Goal: Task Accomplishment & Management: Manage account settings

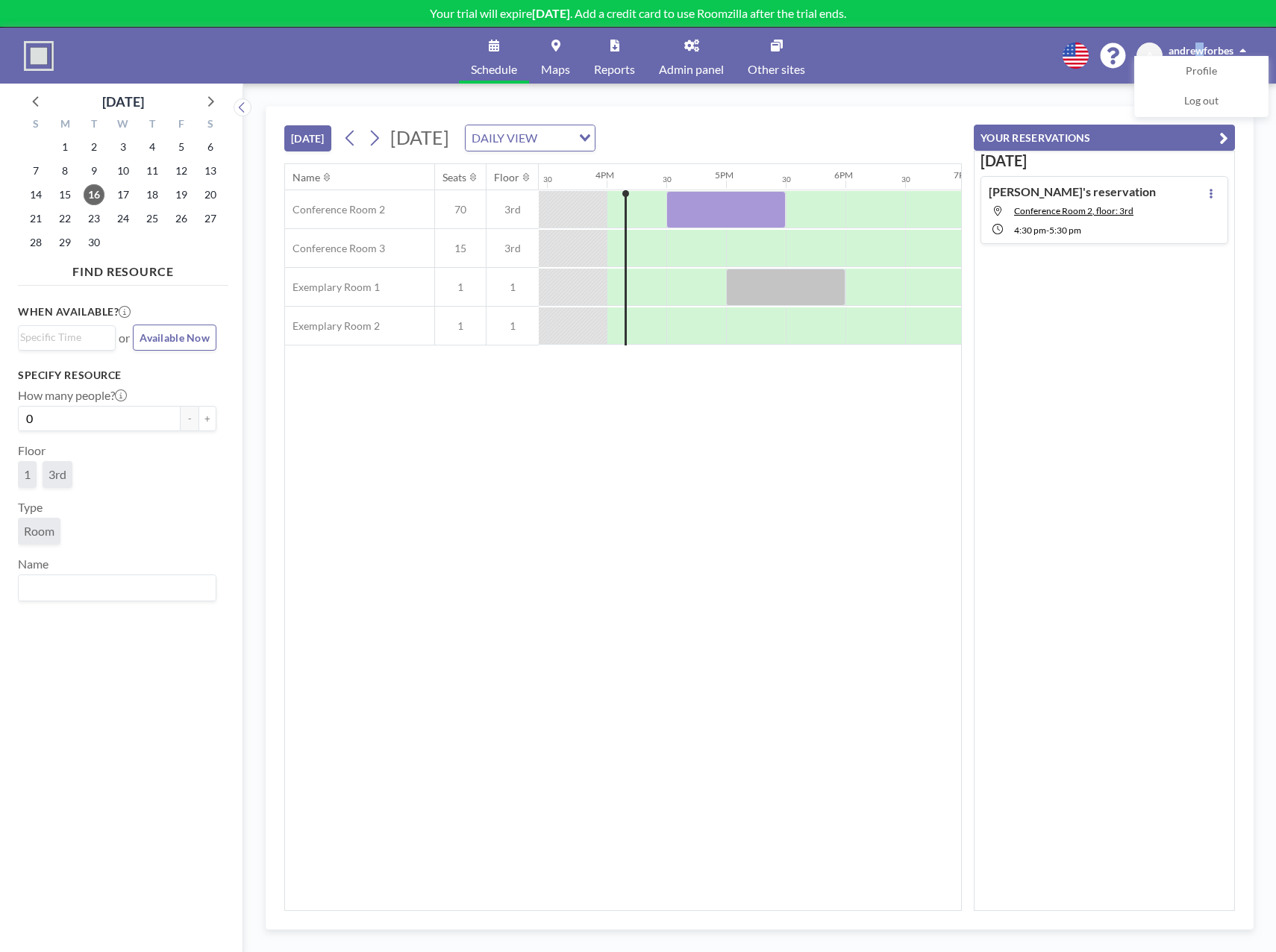
scroll to position [0, 1850]
click at [51, 68] on img at bounding box center [39, 56] width 30 height 30
click at [40, 61] on img at bounding box center [39, 56] width 30 height 30
click at [553, 70] on span "Maps" at bounding box center [555, 69] width 29 height 12
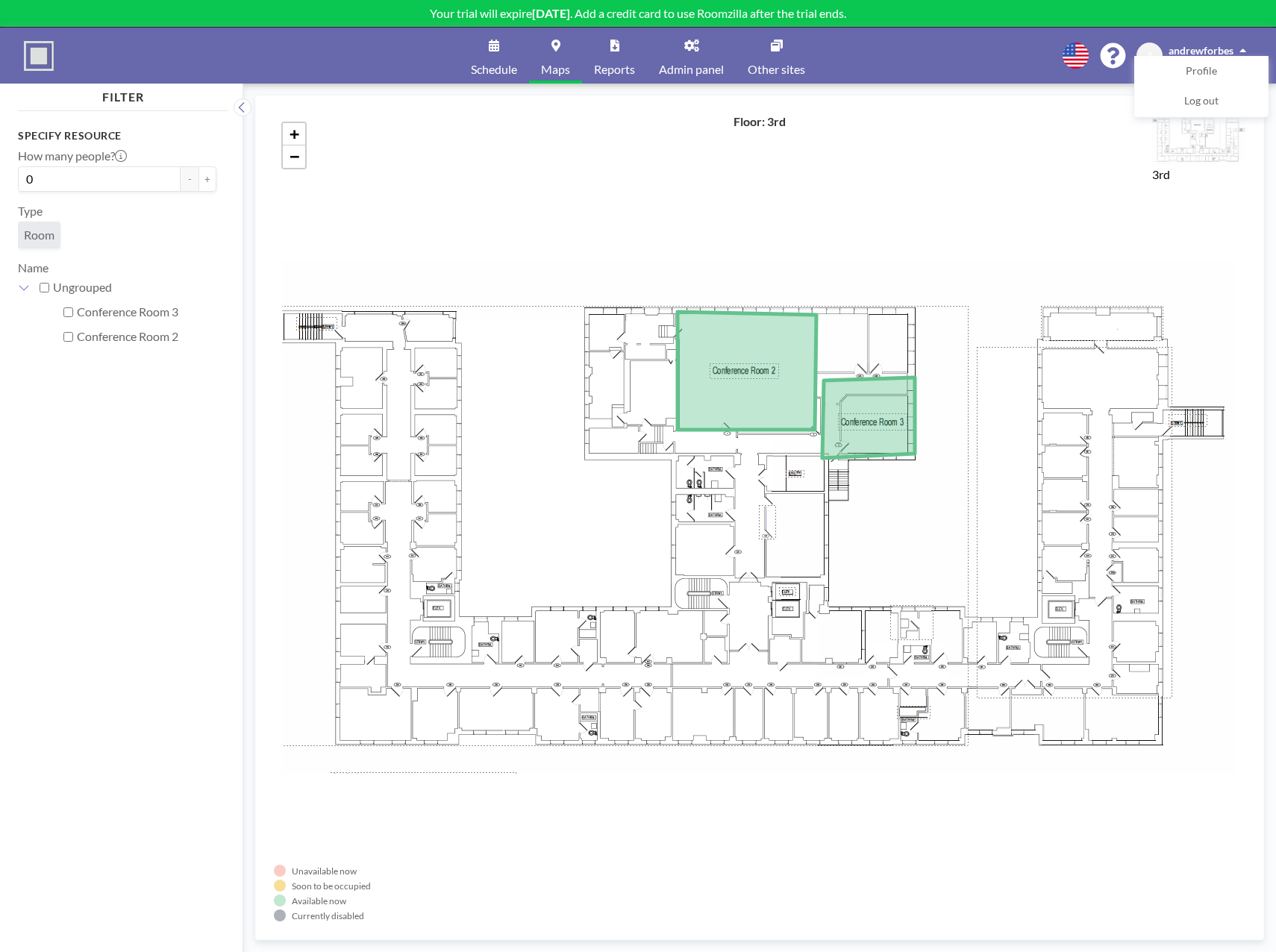
click at [496, 58] on link "Schedule" at bounding box center [493, 55] width 70 height 56
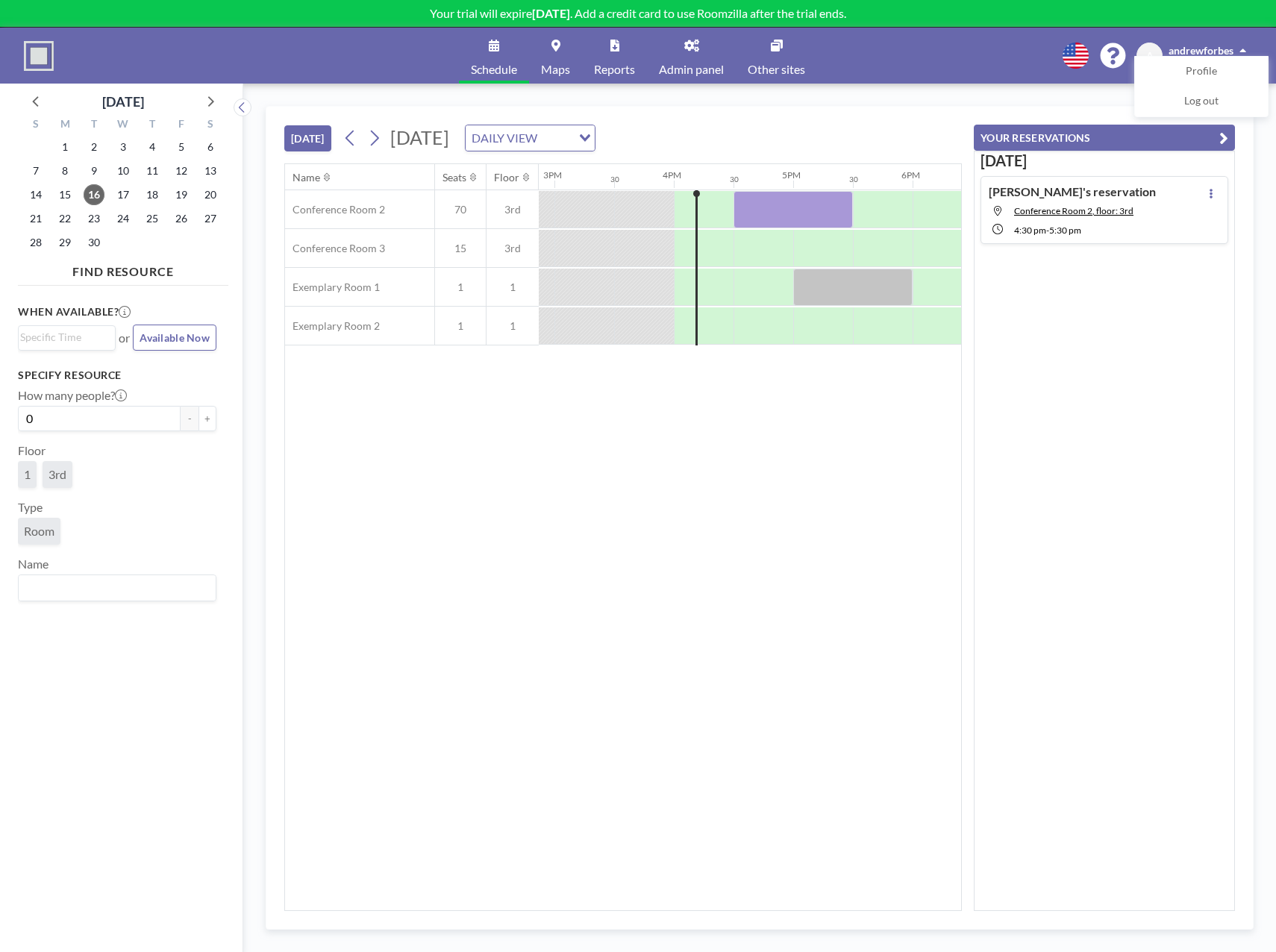
scroll to position [0, 1850]
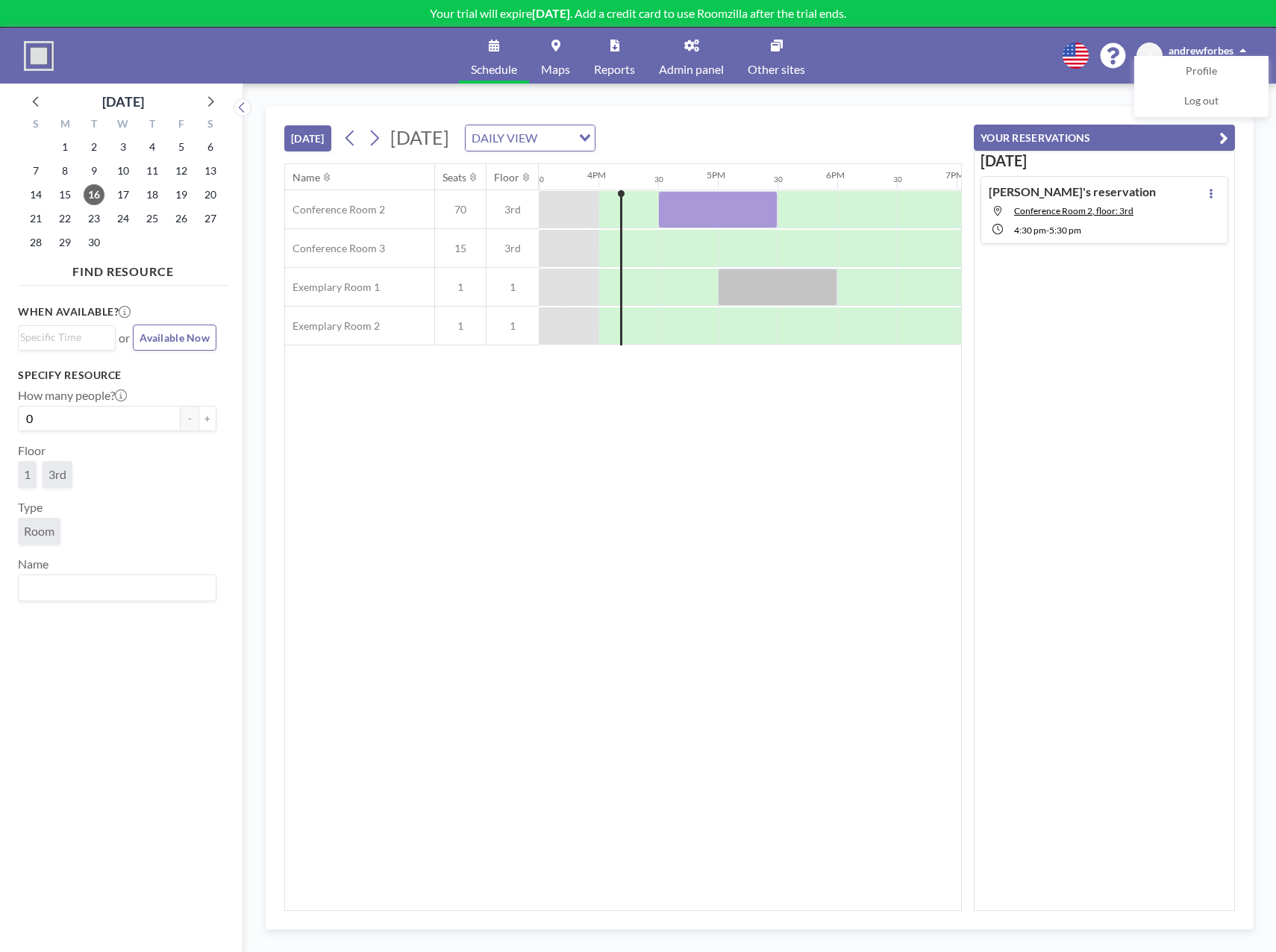
click at [767, 61] on link "Other sites" at bounding box center [776, 55] width 81 height 56
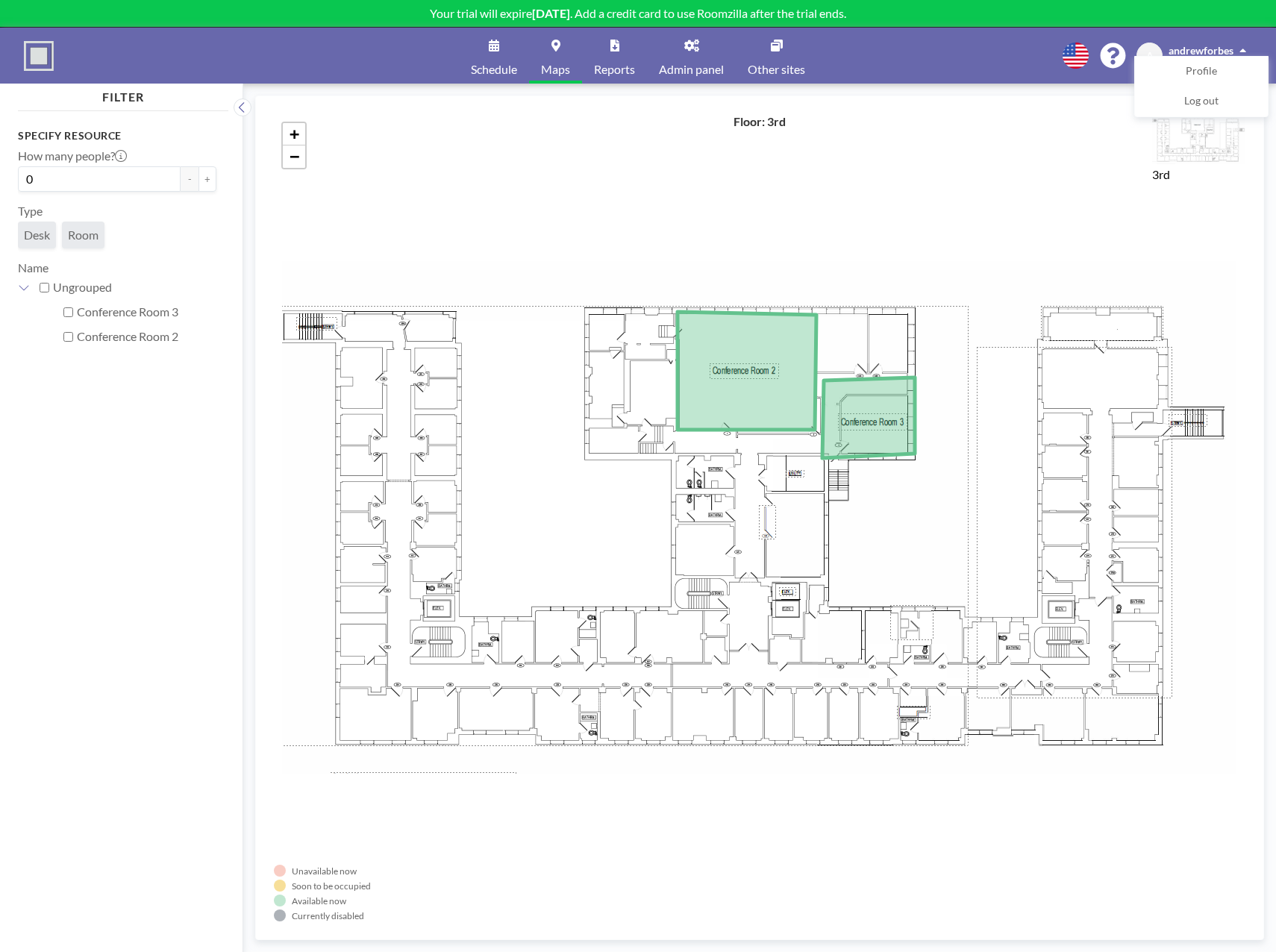
click at [1053, 141] on div "+ −" at bounding box center [760, 517] width 971 height 808
click at [1170, 62] on link "Profile" at bounding box center [1200, 72] width 133 height 30
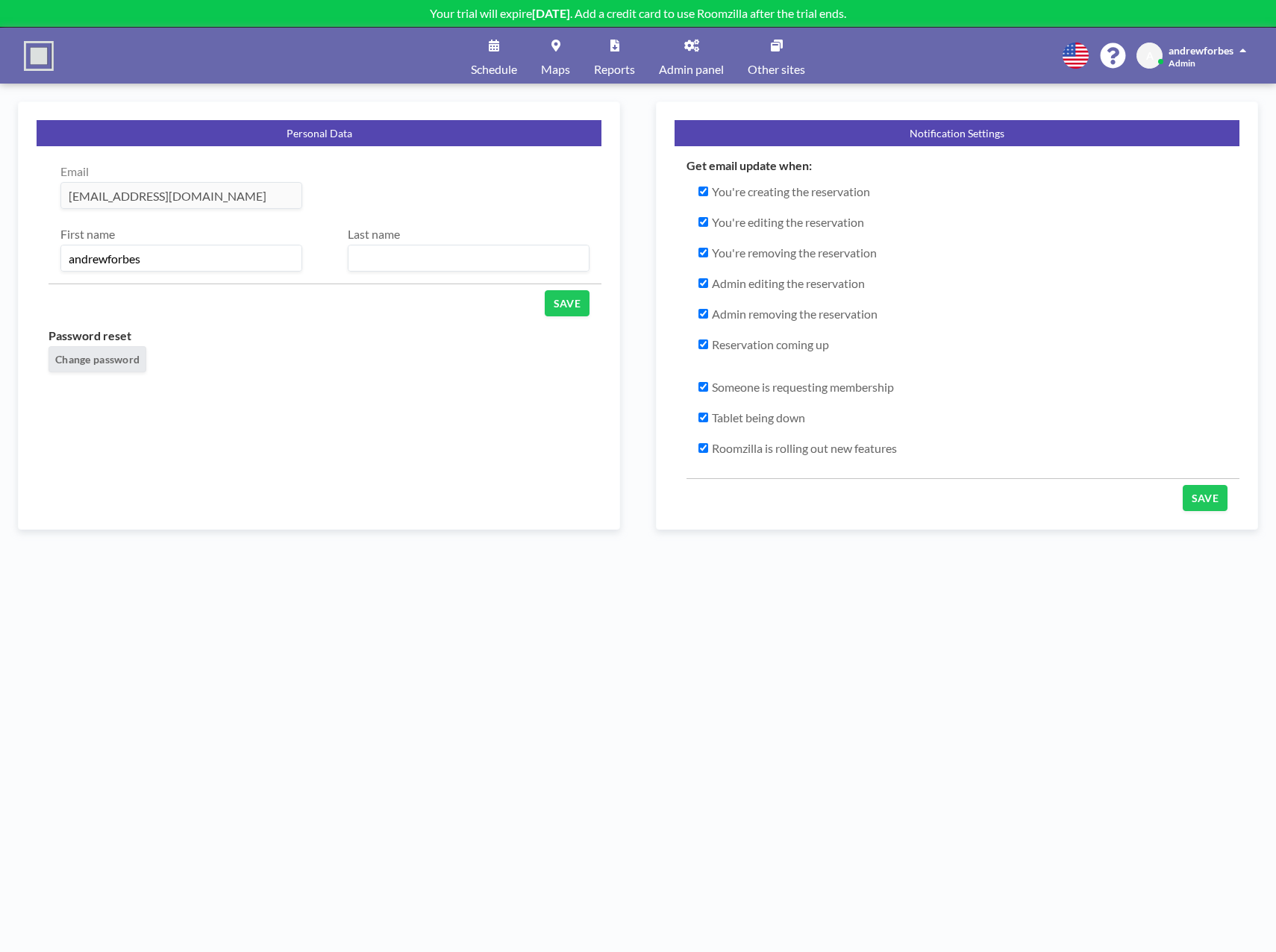
click at [539, 45] on link "Maps" at bounding box center [555, 55] width 53 height 56
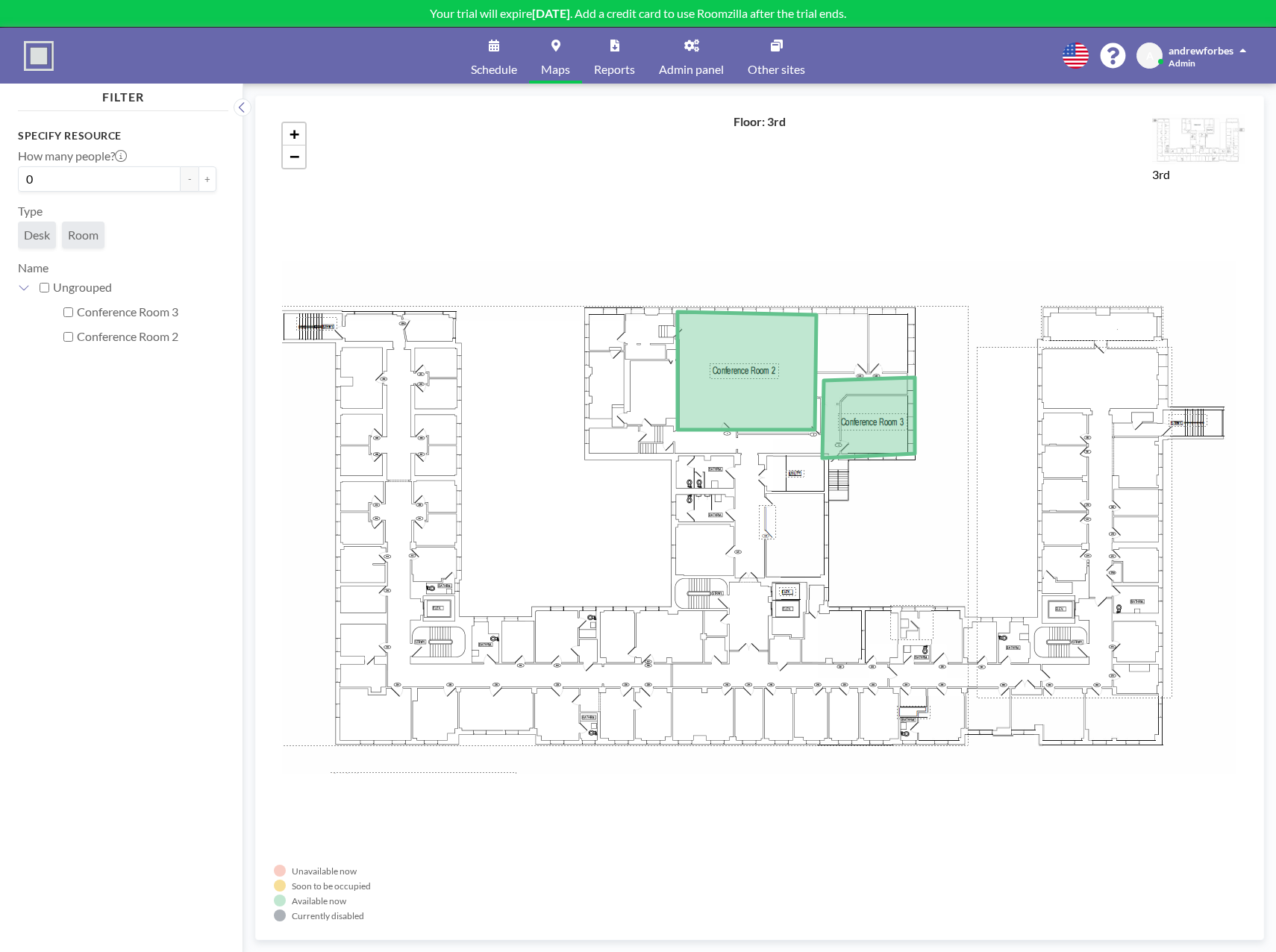
click at [513, 63] on span "Schedule" at bounding box center [494, 69] width 46 height 12
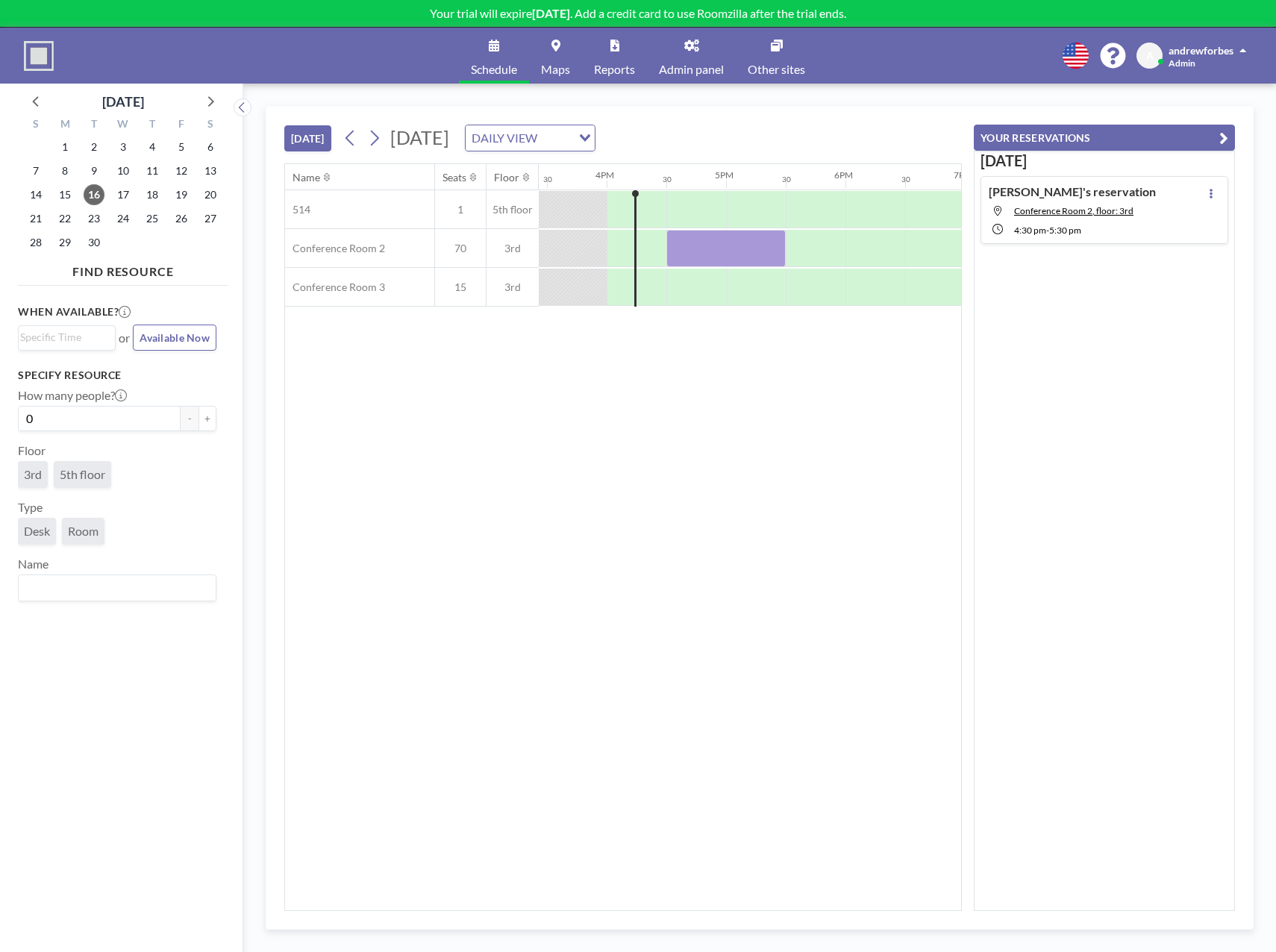
scroll to position [0, 1850]
click at [555, 58] on link "Maps" at bounding box center [555, 55] width 53 height 56
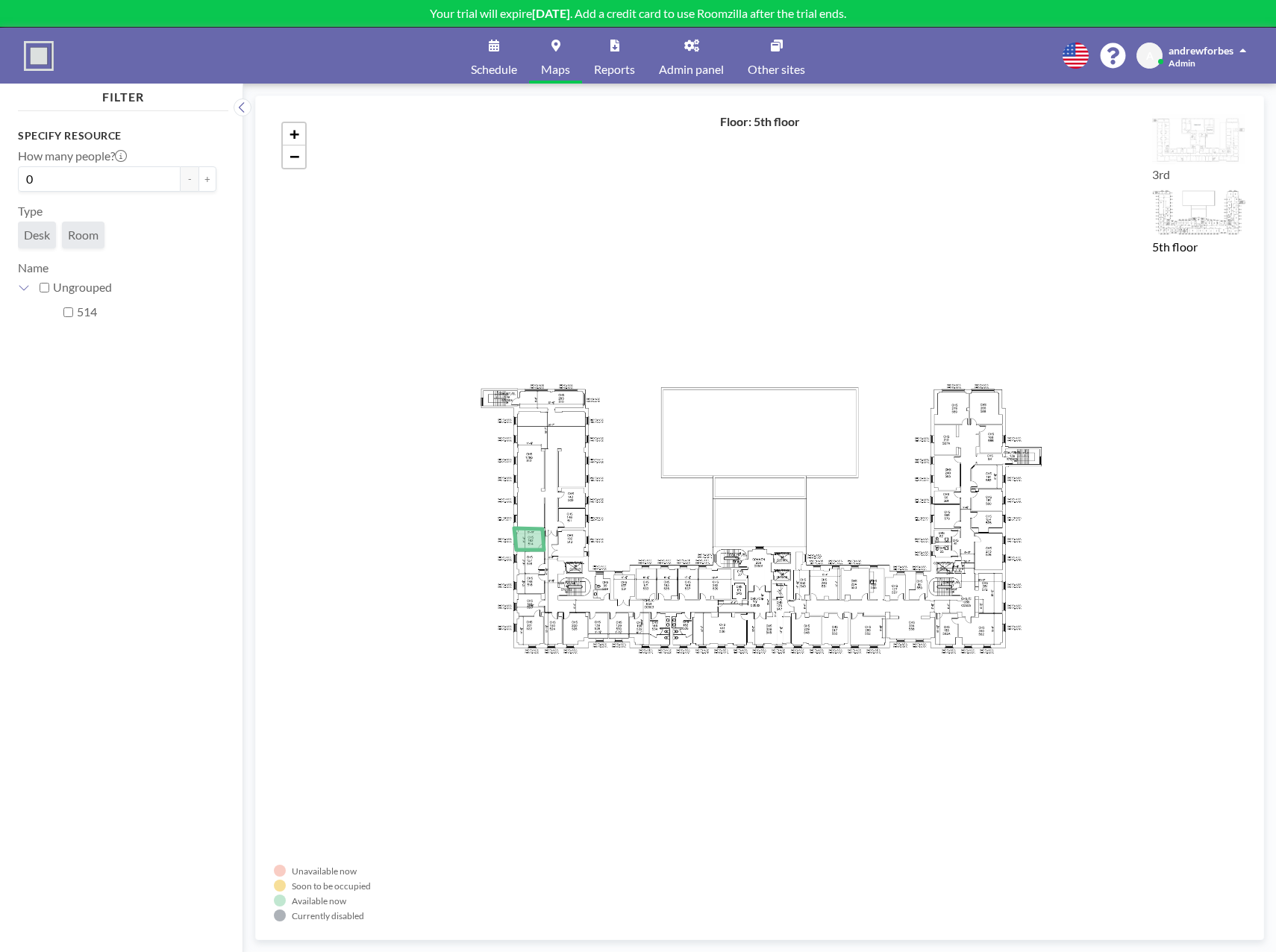
click at [93, 313] on label "514" at bounding box center [146, 312] width 140 height 15
click at [73, 313] on input "514" at bounding box center [68, 312] width 10 height 10
checkbox input "true"
click at [85, 313] on label "514" at bounding box center [146, 312] width 140 height 15
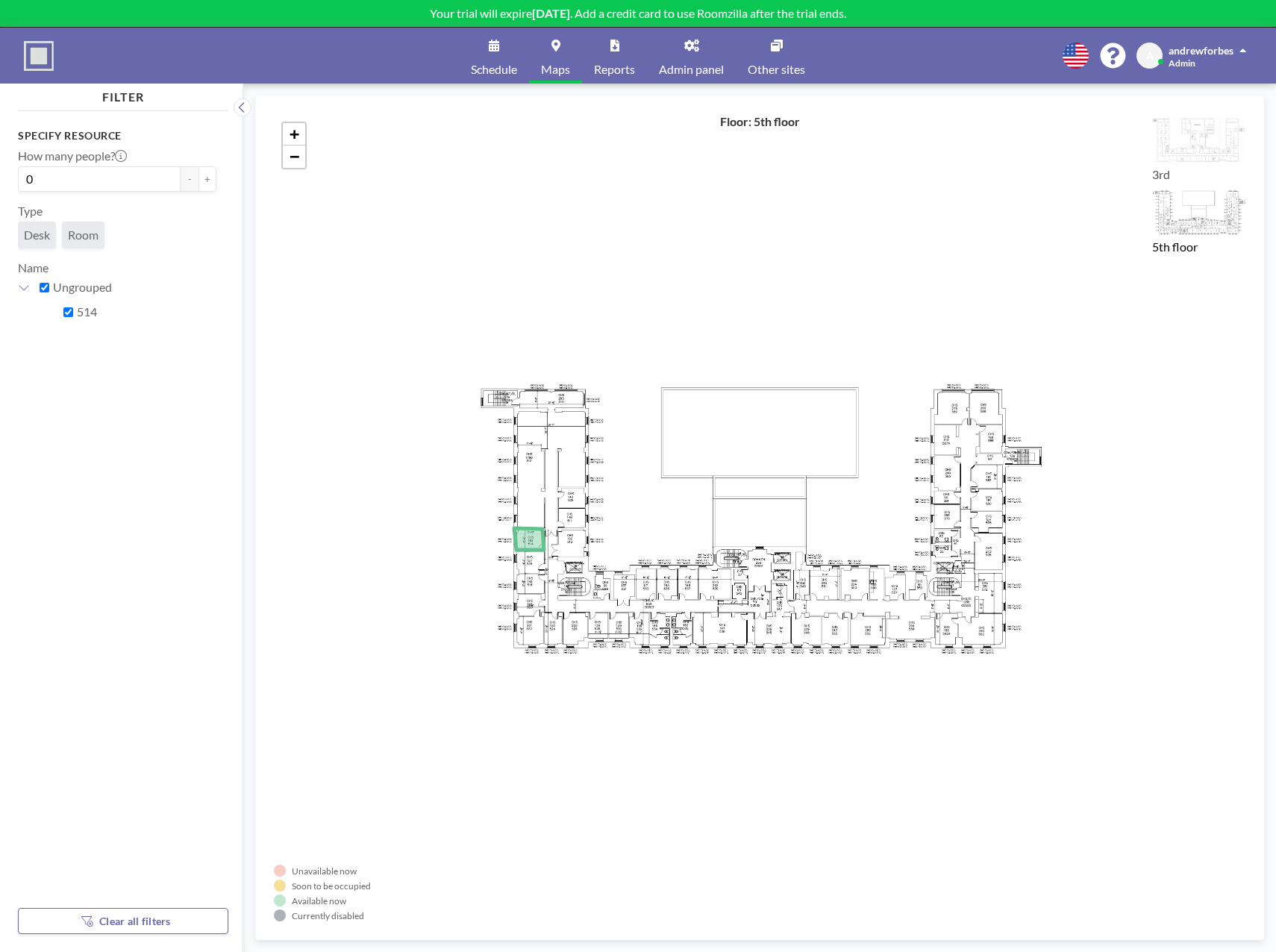
click at [73, 313] on input "514" at bounding box center [68, 312] width 10 height 10
checkbox input "false"
click at [67, 286] on label "Ungrouped" at bounding box center [134, 287] width 164 height 15
click at [49, 286] on input "Ungrouped" at bounding box center [44, 288] width 10 height 10
checkbox input "true"
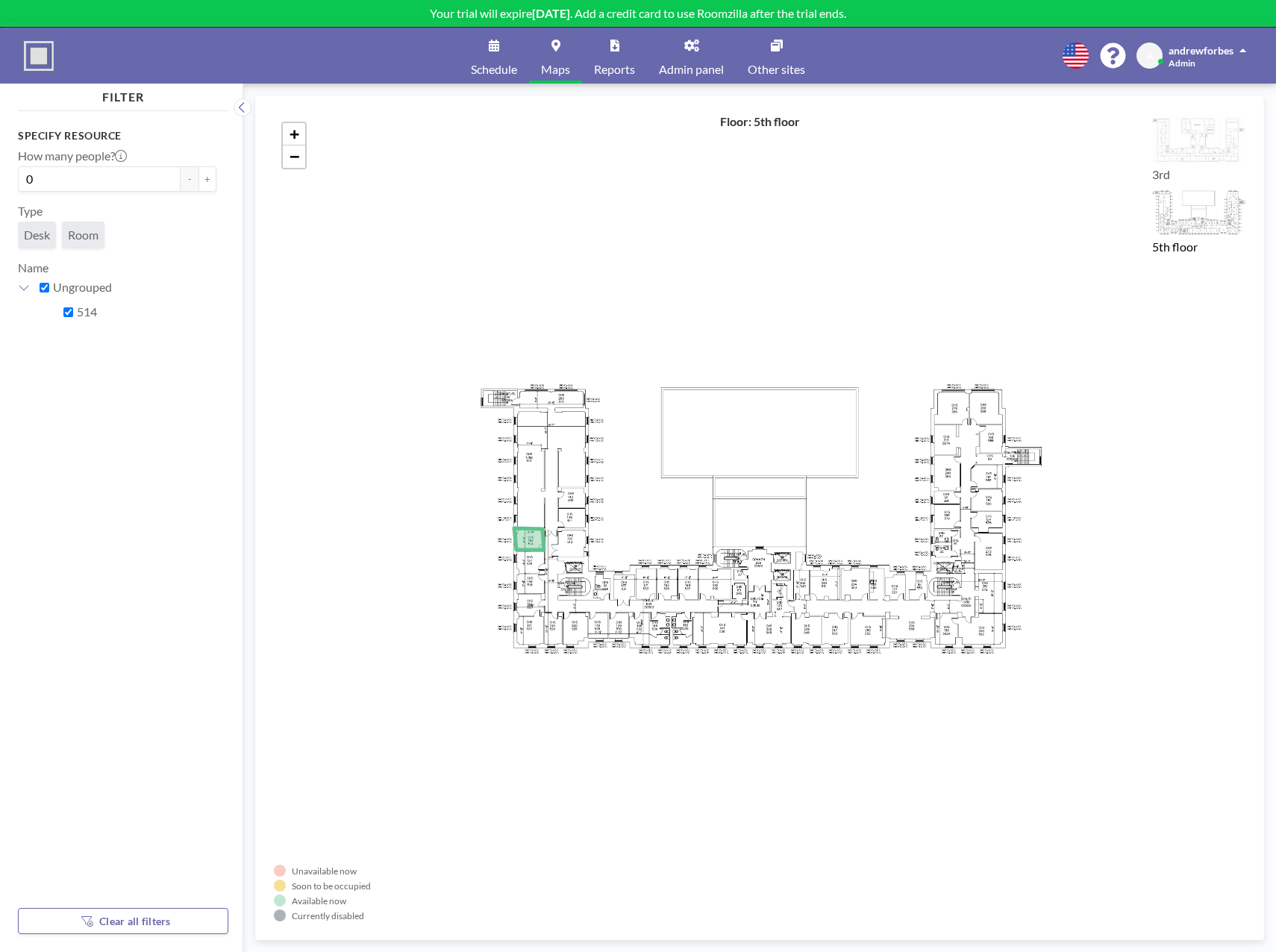
click at [82, 320] on div "514" at bounding box center [146, 313] width 140 height 25
click at [67, 312] on input "514" at bounding box center [68, 312] width 10 height 10
checkbox input "false"
click at [22, 284] on icon at bounding box center [23, 287] width 12 height 12
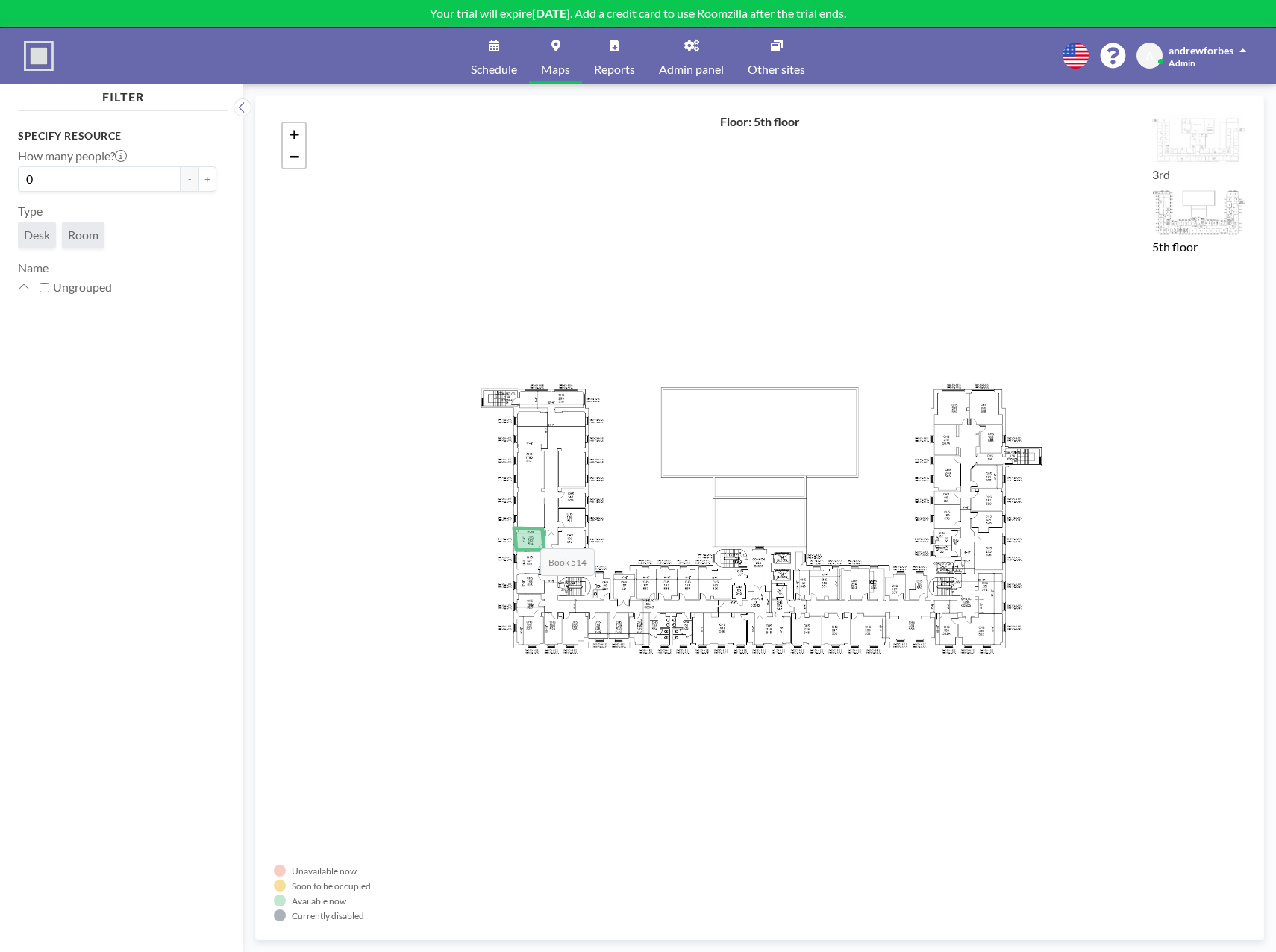
click at [525, 533] on icon at bounding box center [529, 539] width 30 height 21
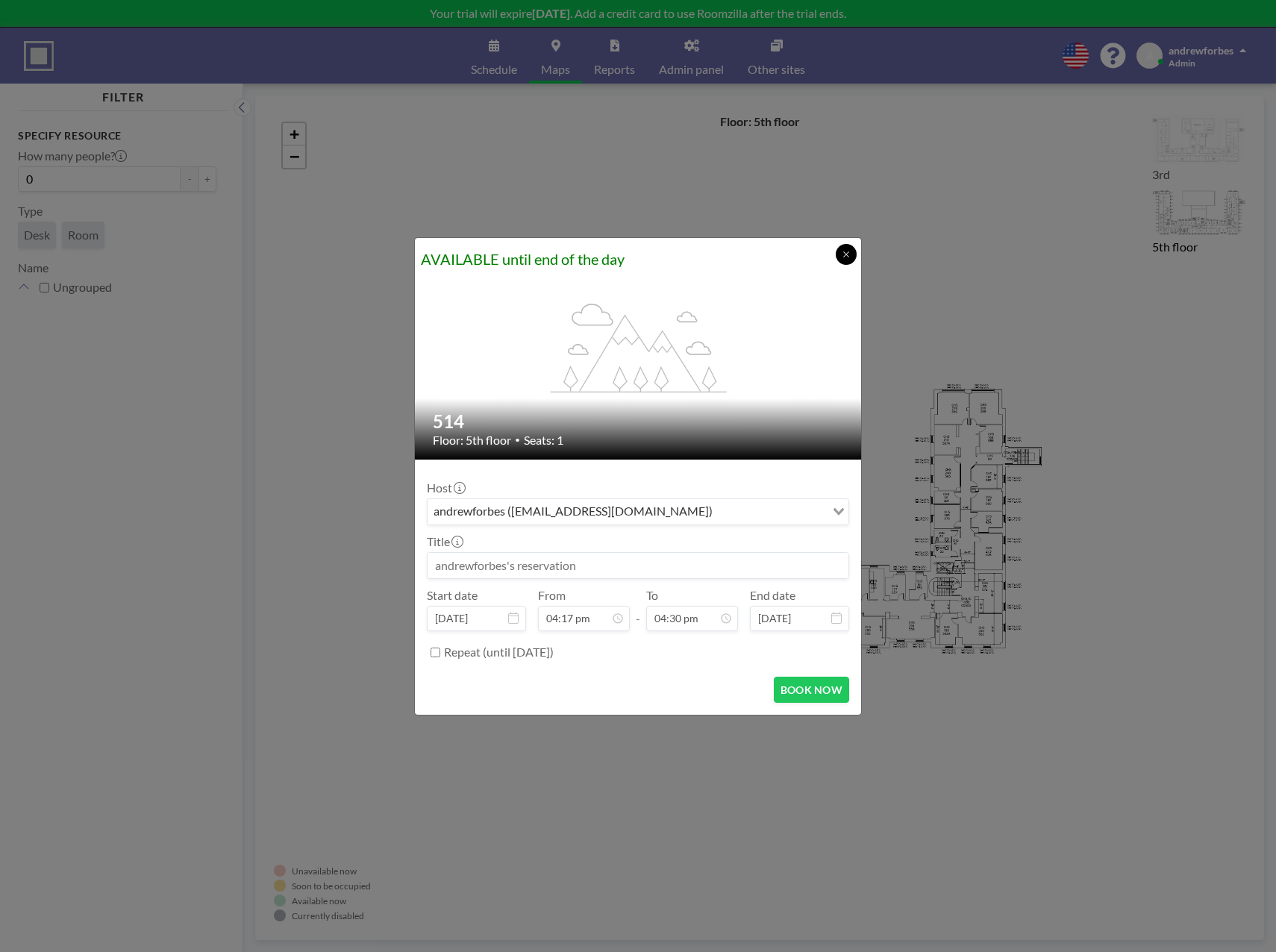
click at [849, 254] on icon at bounding box center [846, 255] width 9 height 9
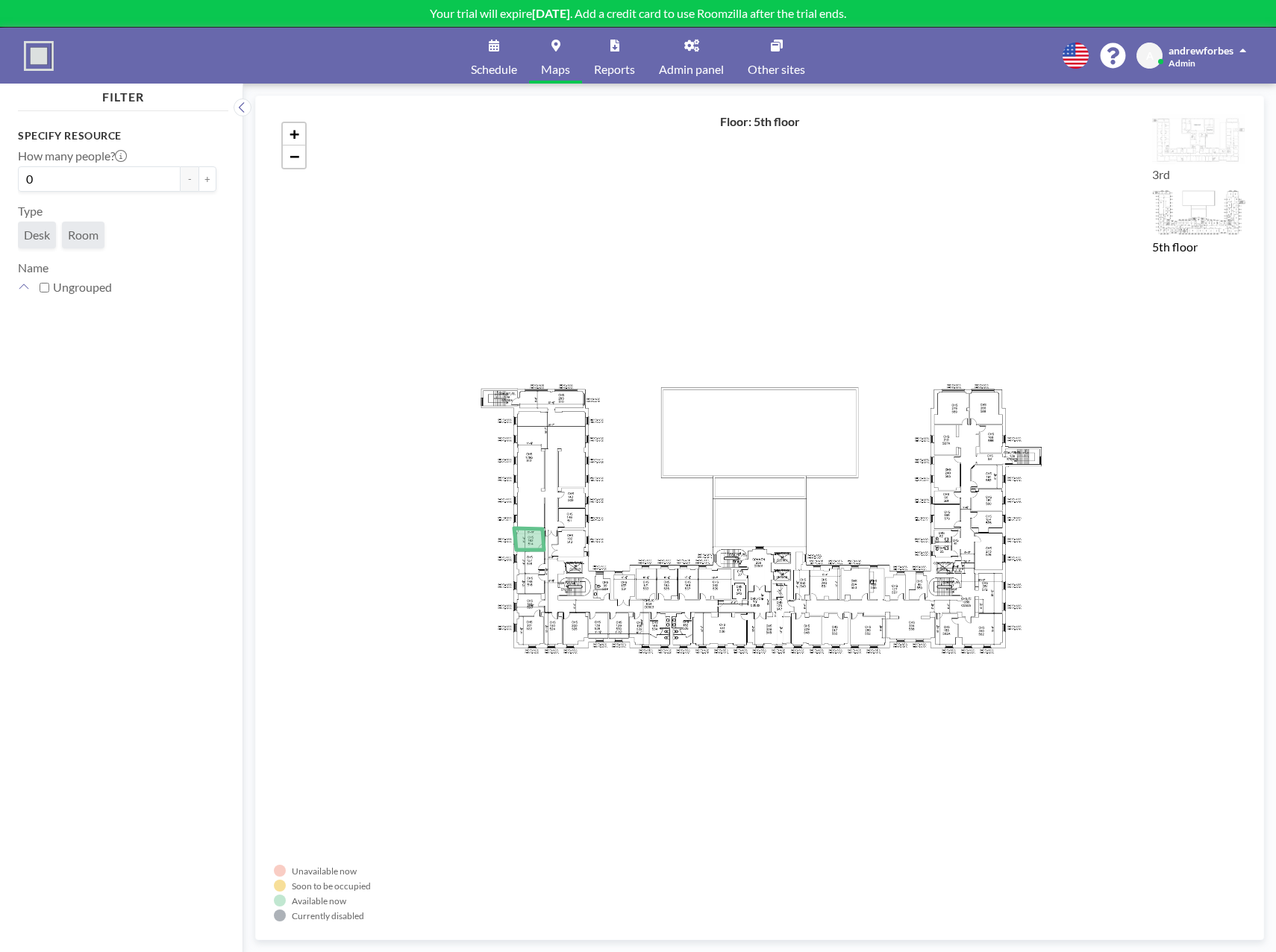
click at [492, 57] on link "Schedule" at bounding box center [493, 55] width 70 height 56
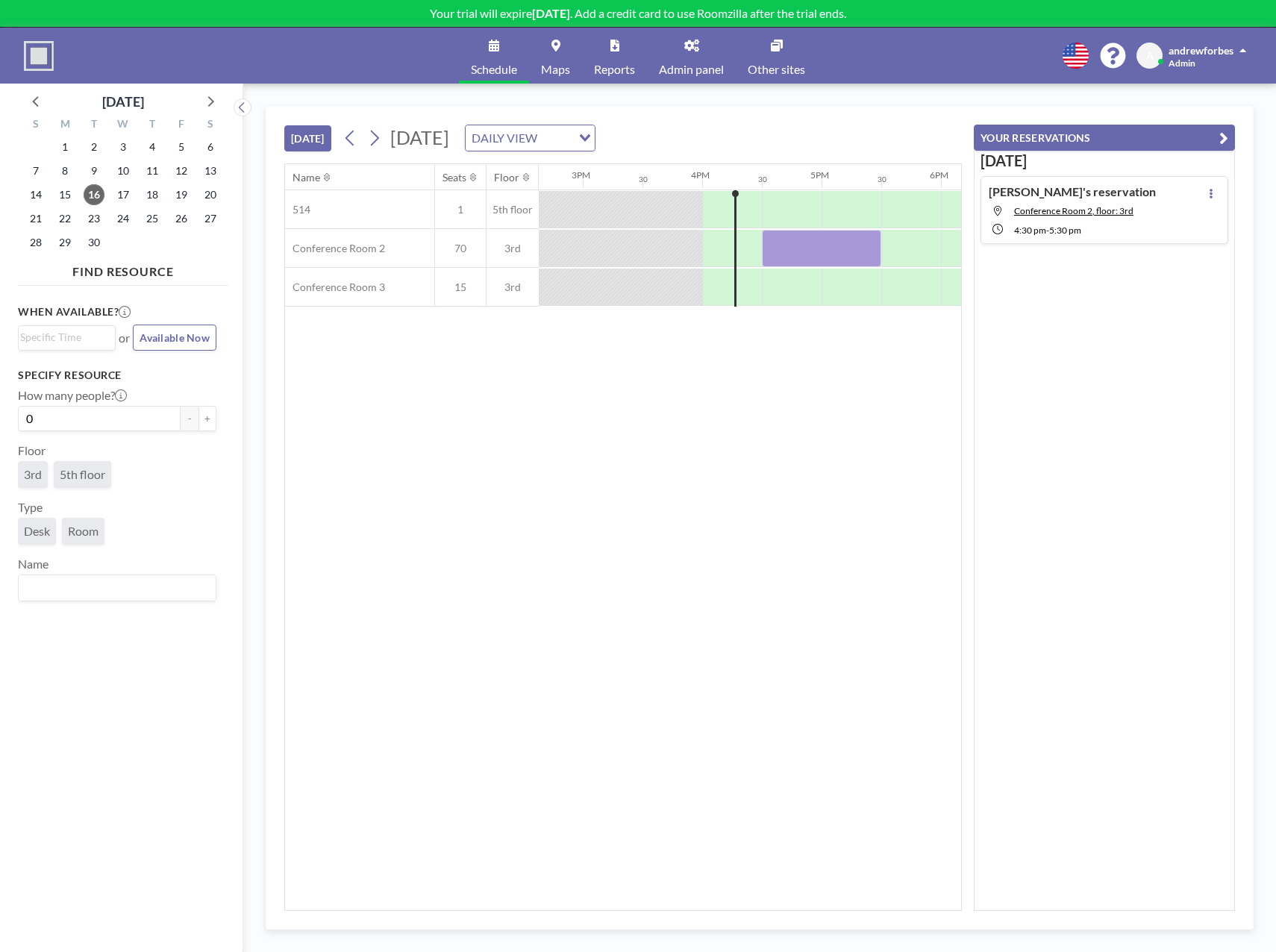
scroll to position [0, 1850]
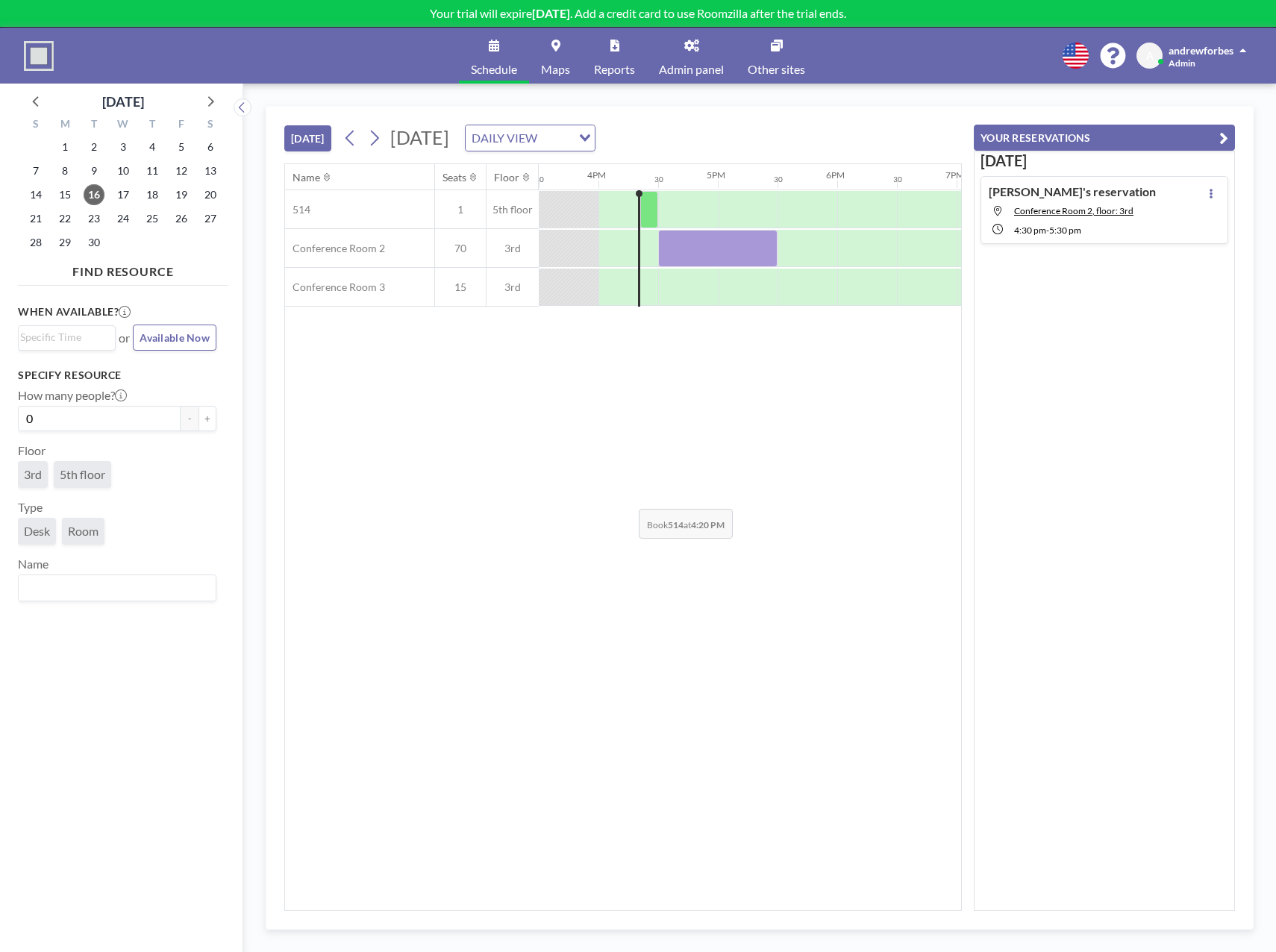
click at [627, 498] on div "Name Seats Floor 12AM 30 1AM 30 2AM 30 3AM 30 4AM 30 5AM 30 6AM 30 7AM 30 8AM 3…" at bounding box center [622, 537] width 676 height 746
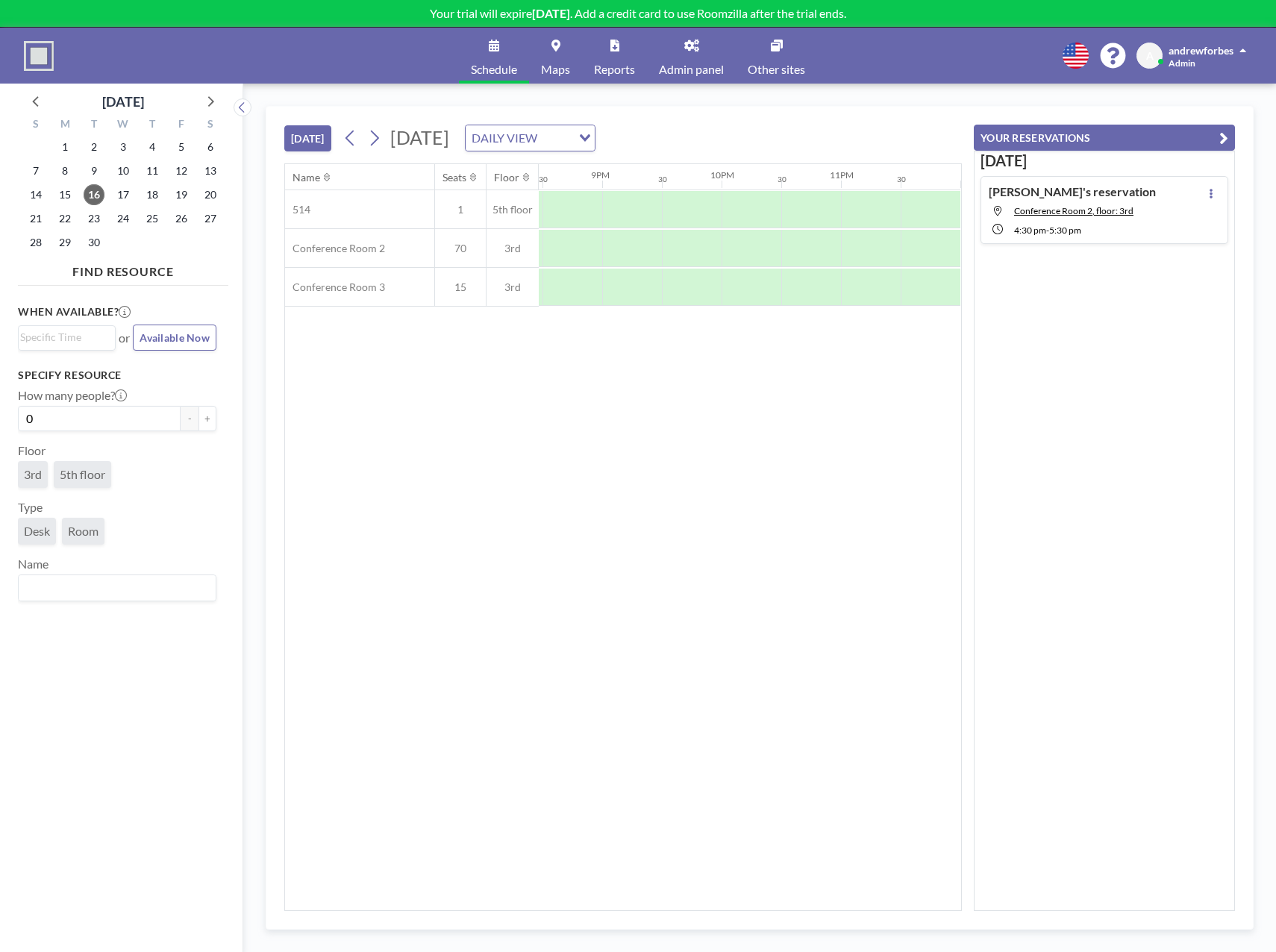
scroll to position [0, 1060]
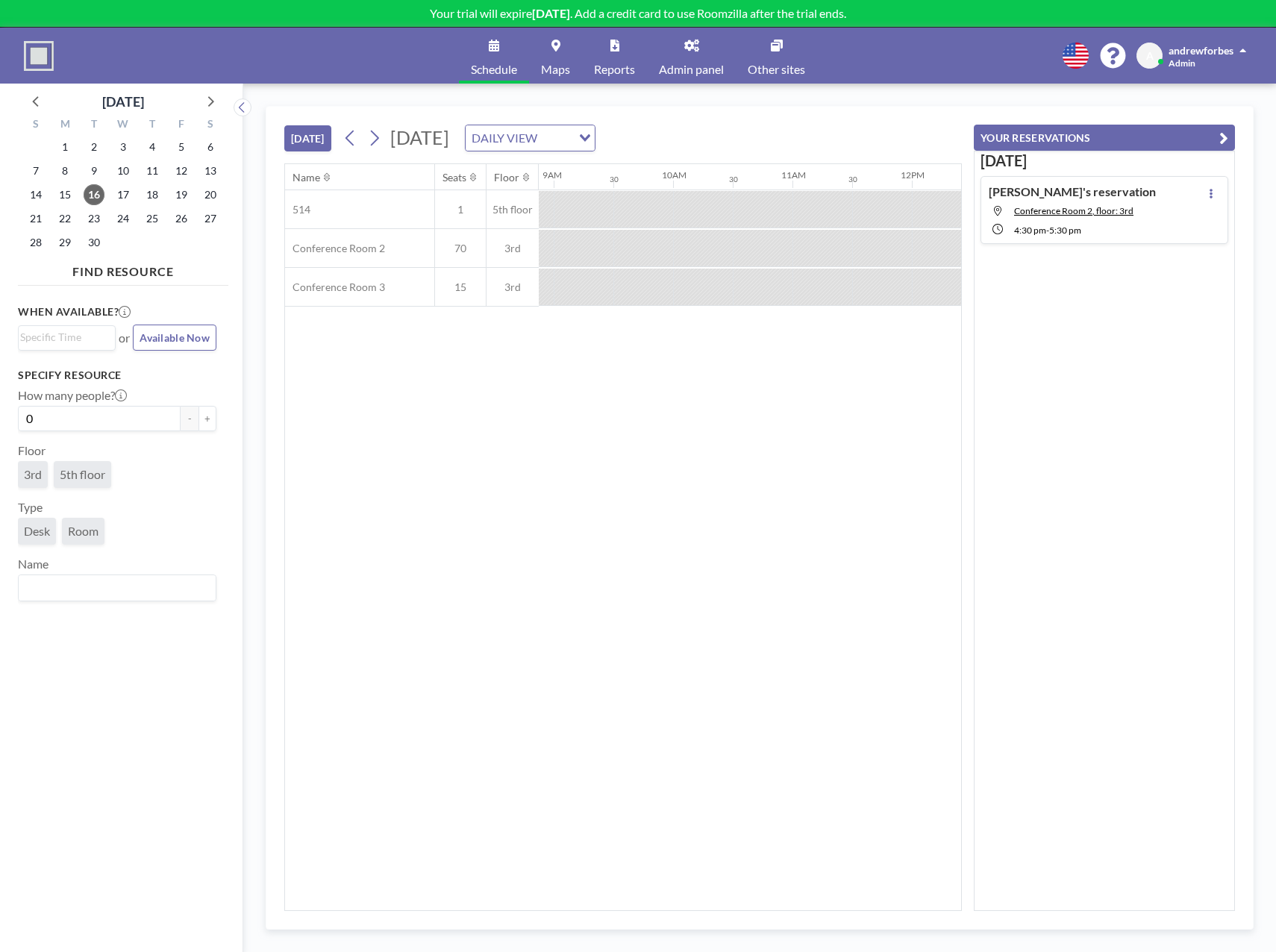
click at [556, 58] on link "Maps" at bounding box center [555, 55] width 53 height 56
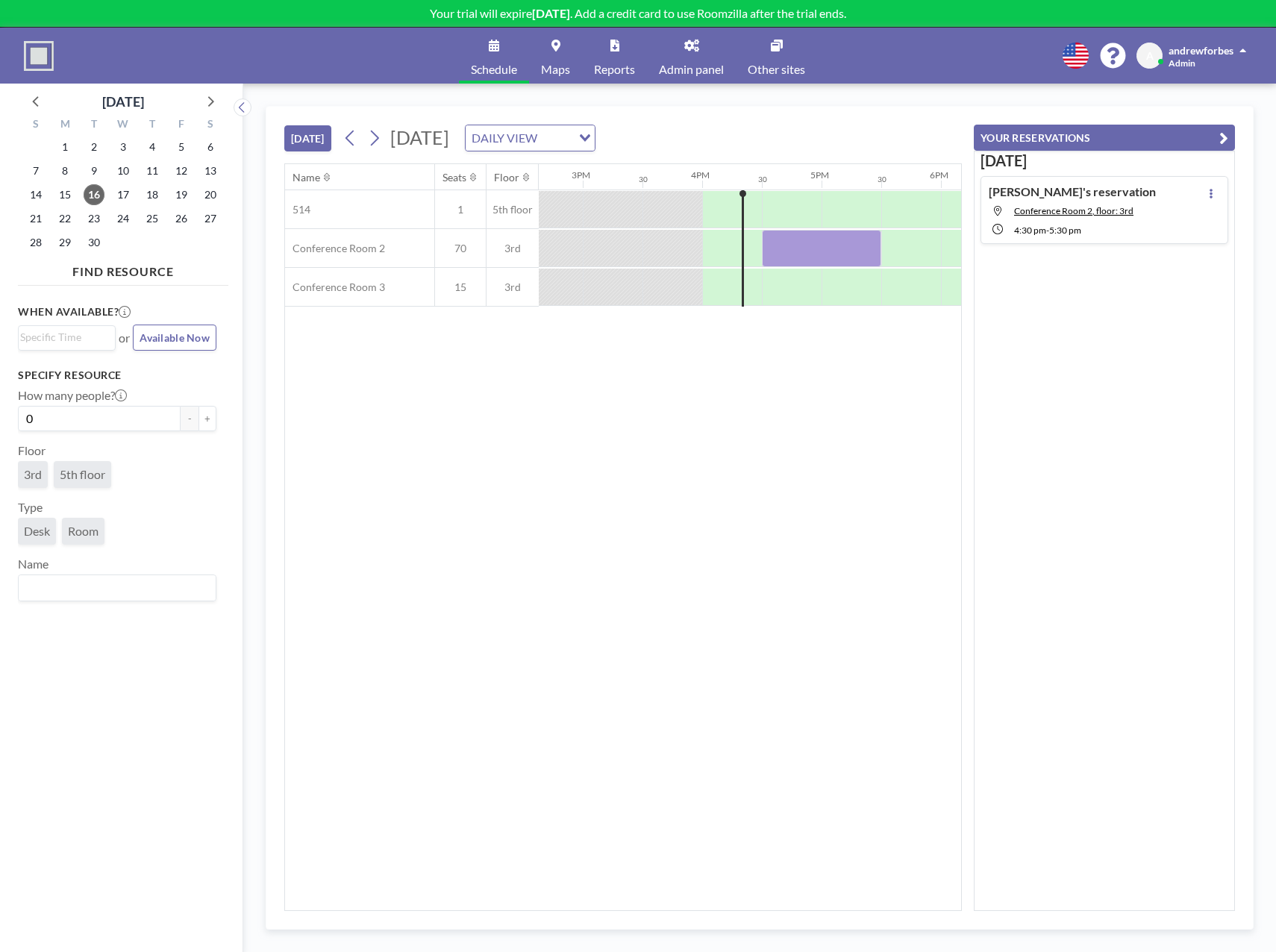
scroll to position [0, 1850]
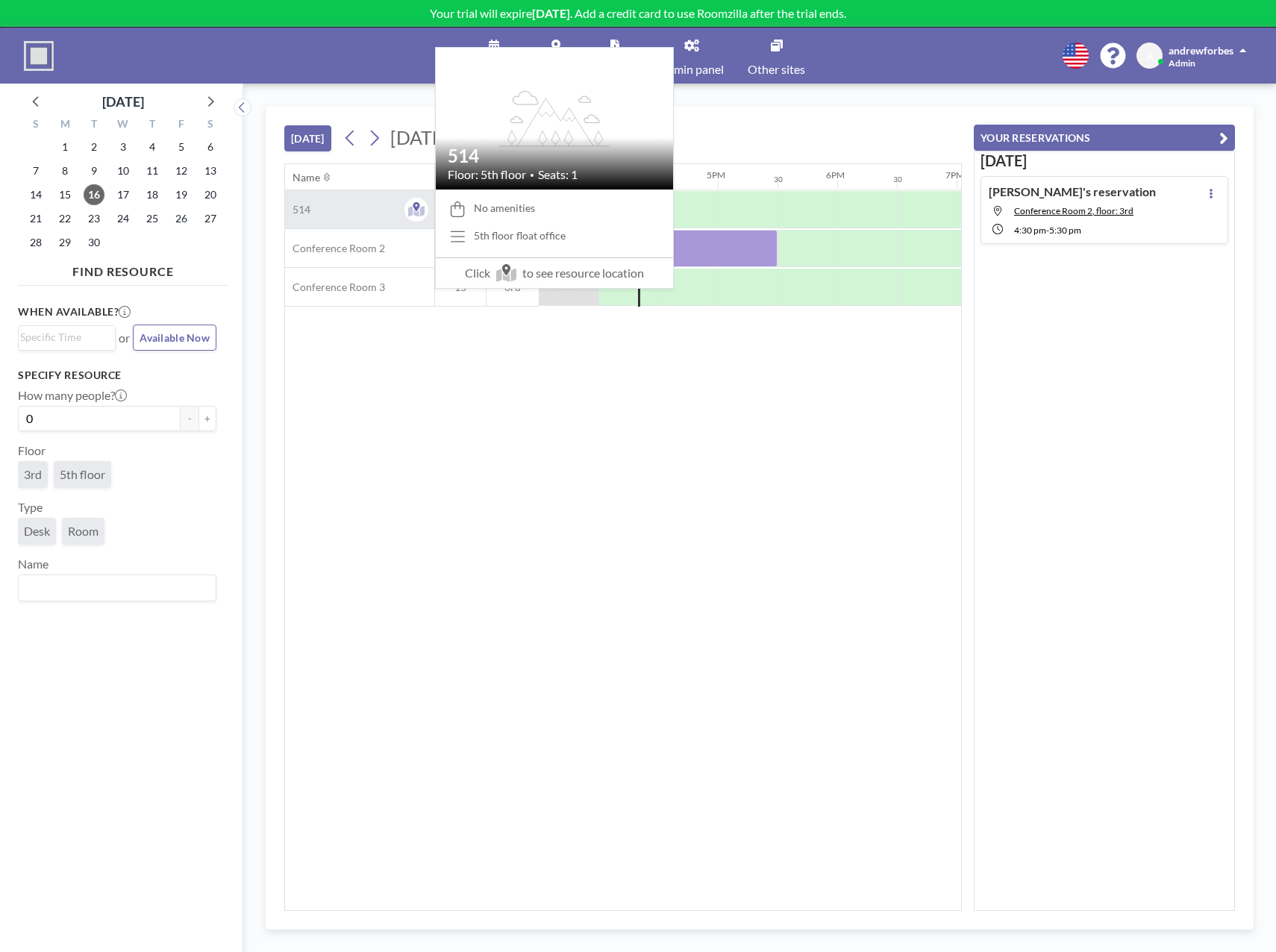
click at [357, 210] on div "514" at bounding box center [360, 209] width 150 height 38
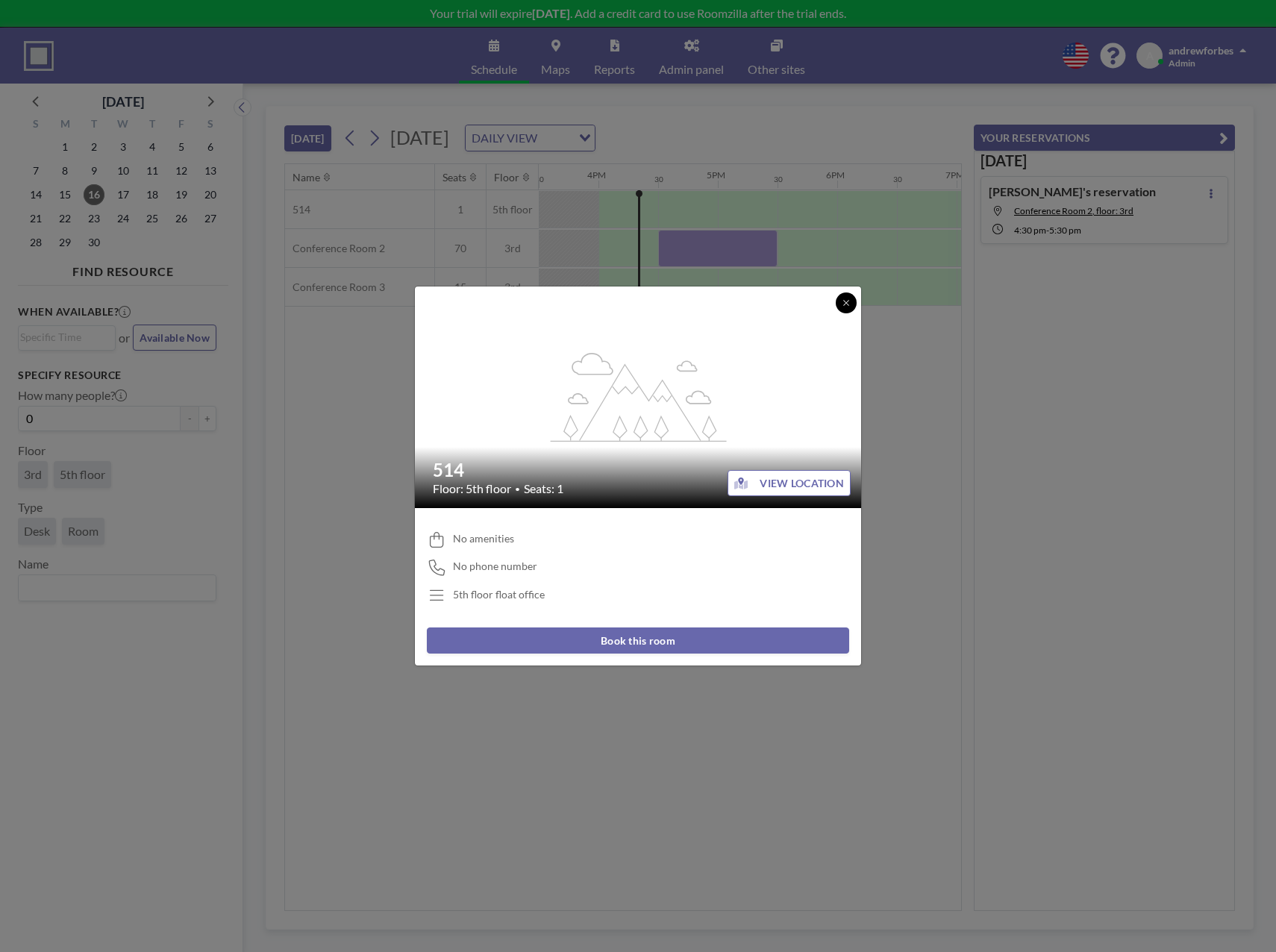
click at [840, 300] on button at bounding box center [845, 302] width 20 height 20
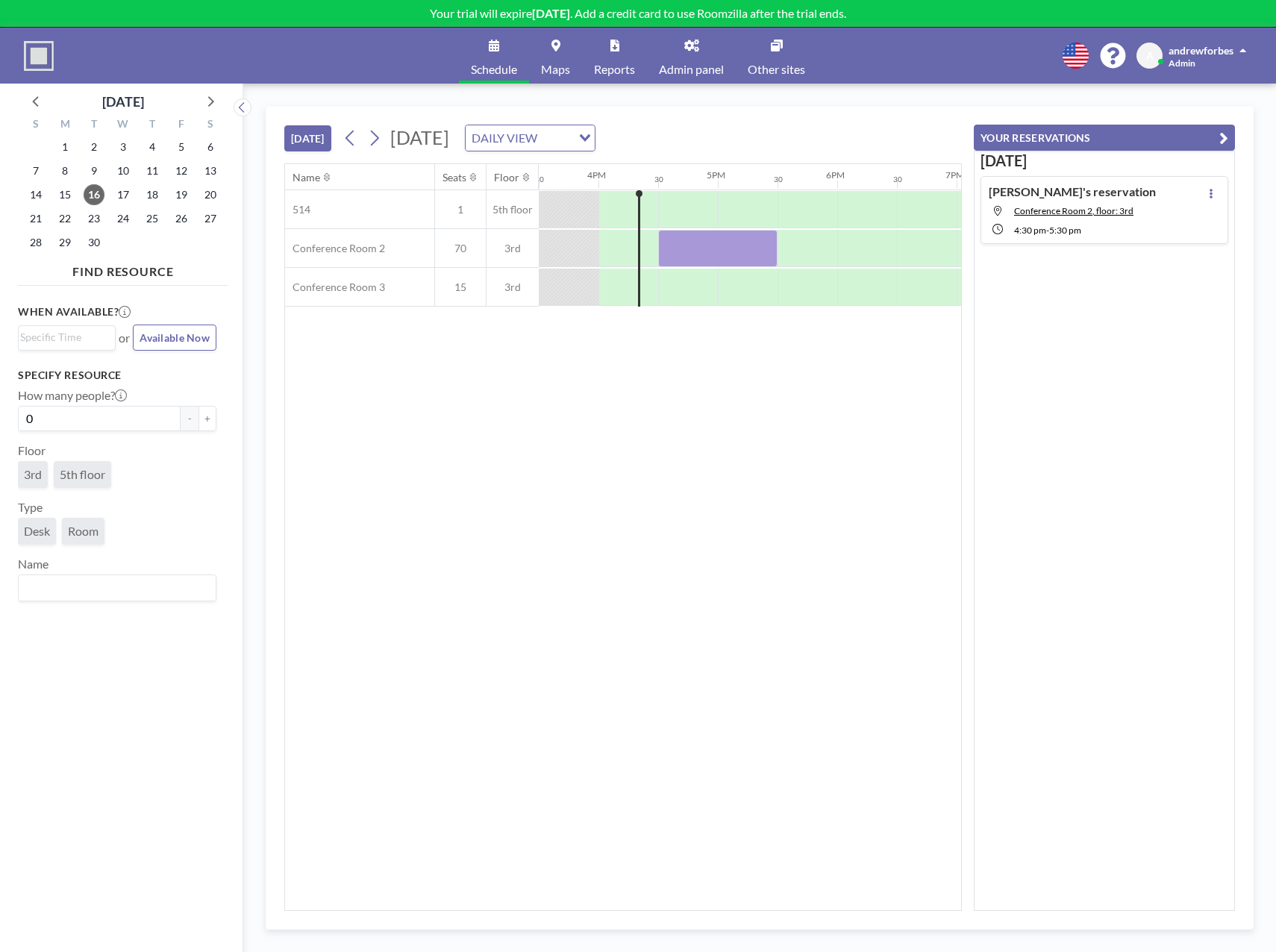
click at [687, 44] on icon at bounding box center [691, 45] width 15 height 12
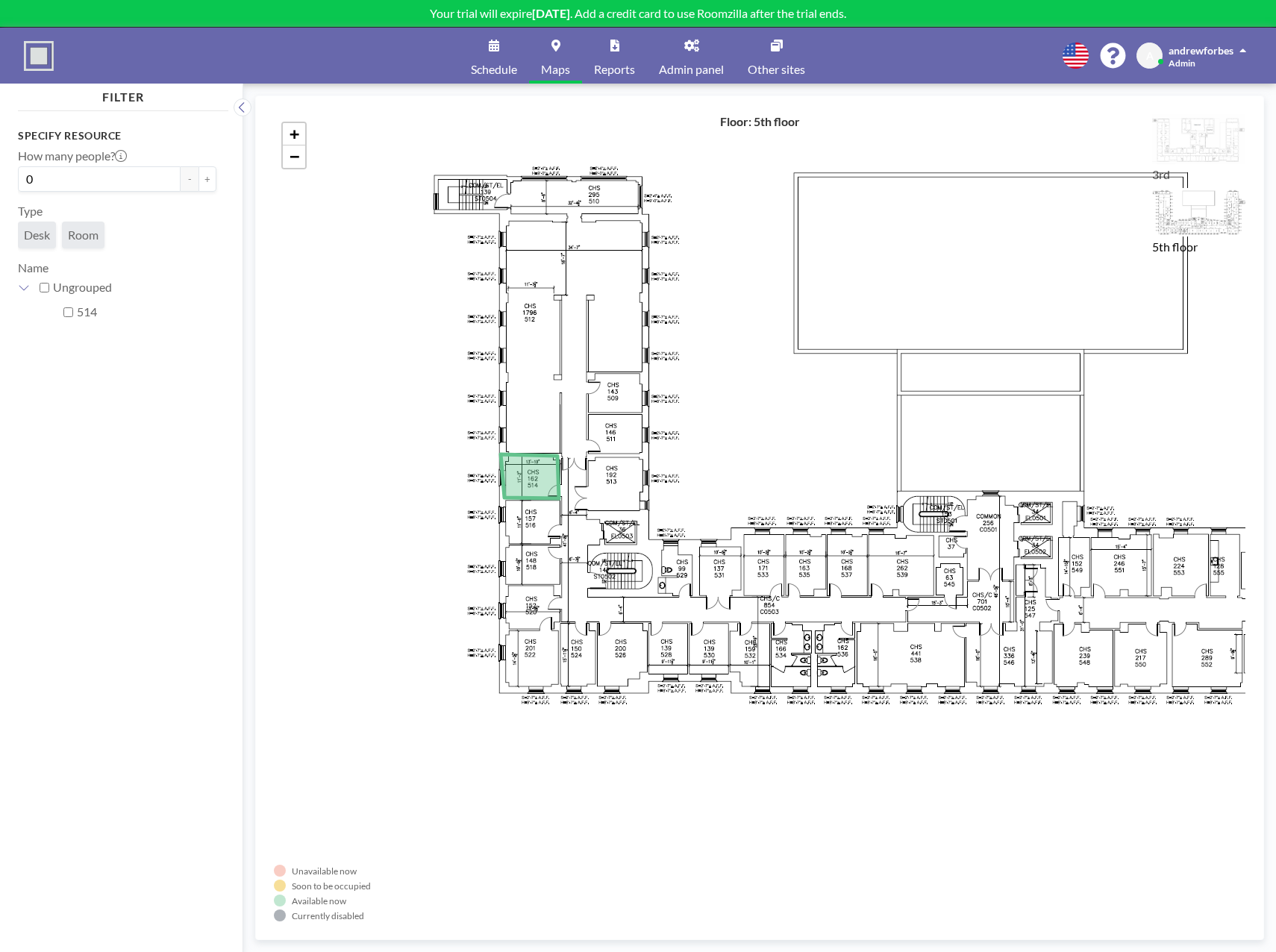
click at [652, 619] on div "+ −" at bounding box center [760, 517] width 971 height 808
click at [680, 641] on div "+ −" at bounding box center [760, 517] width 971 height 808
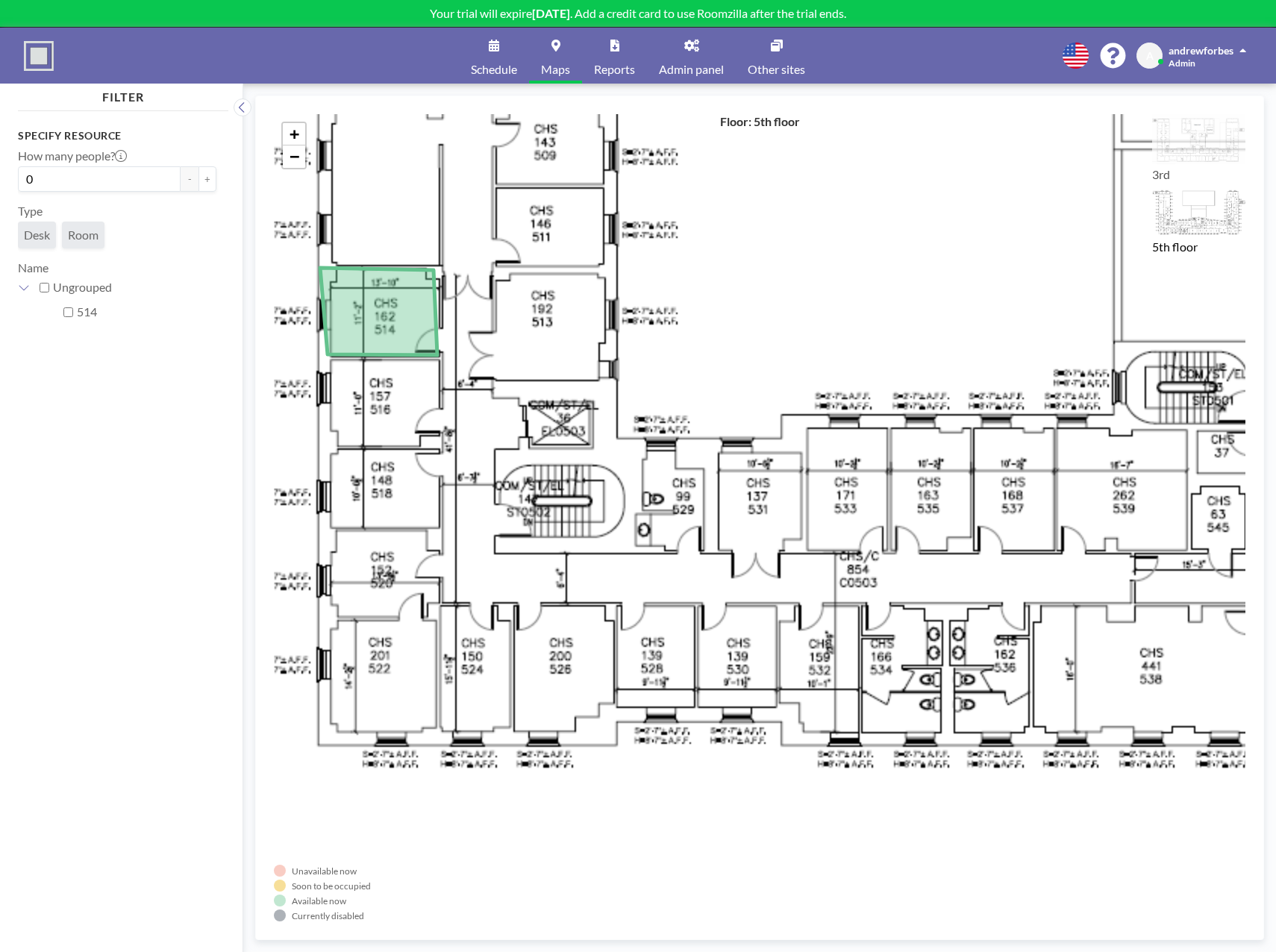
click at [693, 51] on icon at bounding box center [691, 45] width 15 height 12
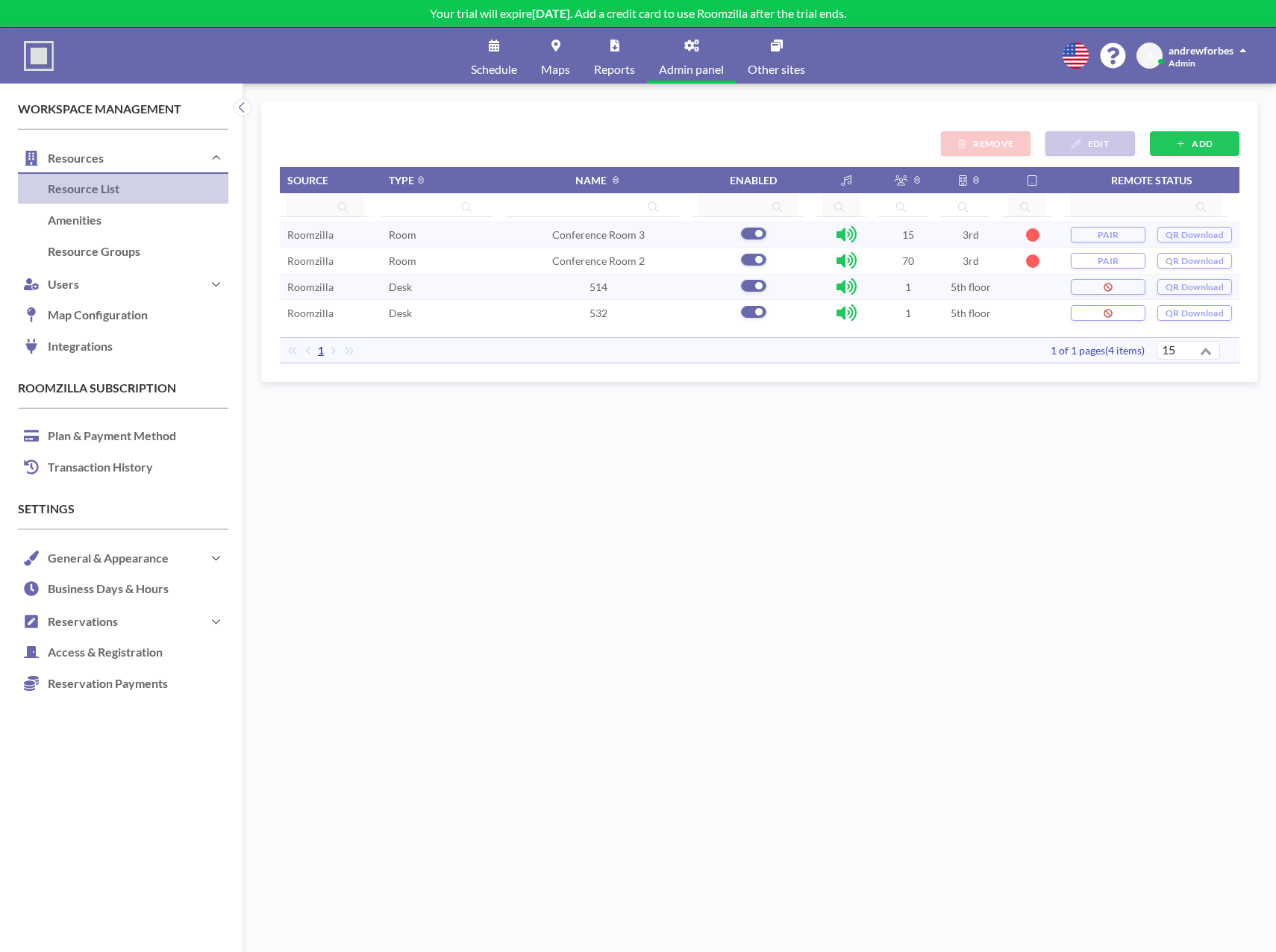
click at [969, 320] on td "5th floor" at bounding box center [971, 313] width 62 height 26
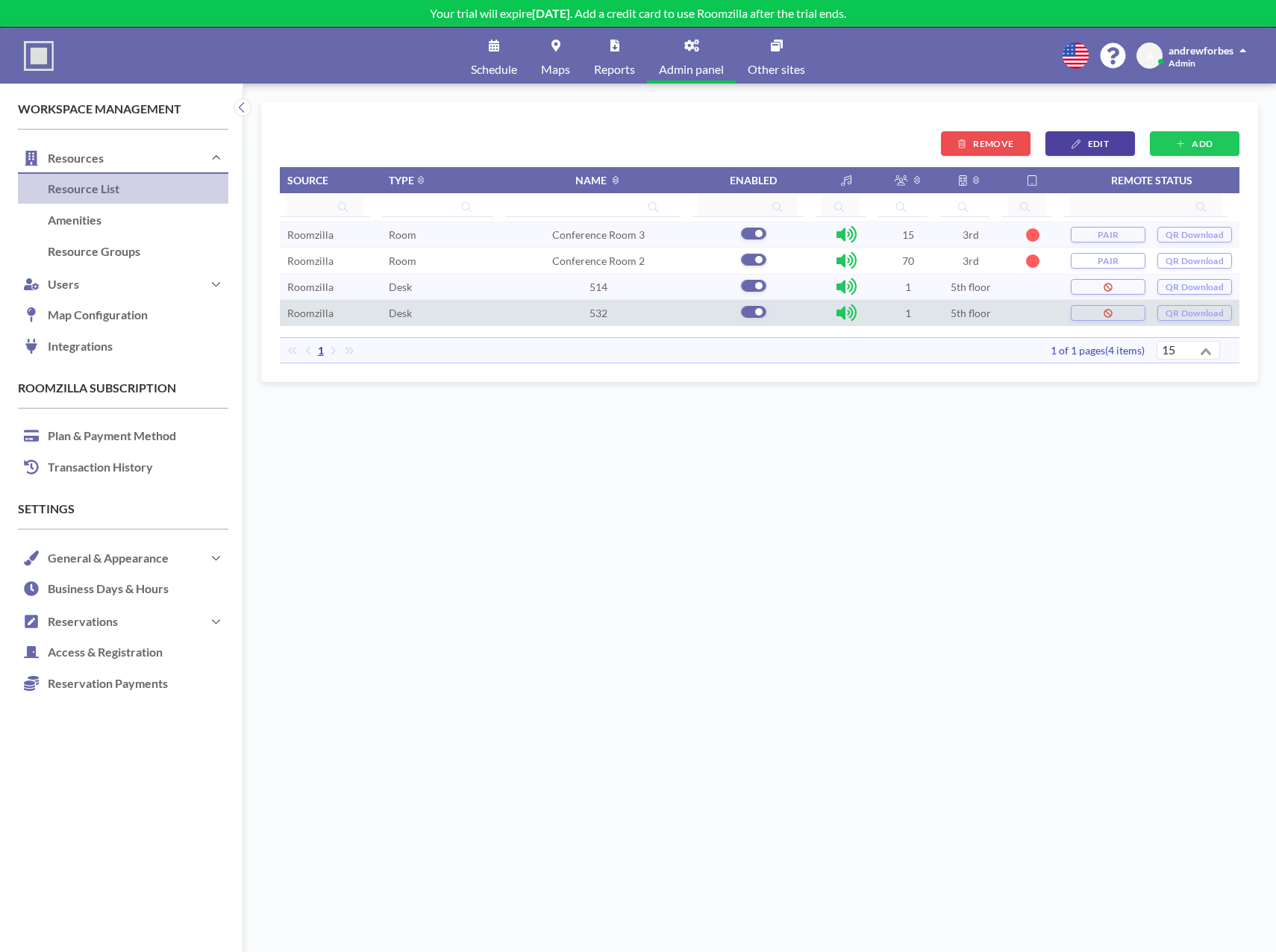
drag, startPoint x: 904, startPoint y: 311, endPoint x: 1102, endPoint y: 138, distance: 262.9
click at [1102, 138] on span "EDIT" at bounding box center [1098, 143] width 20 height 12
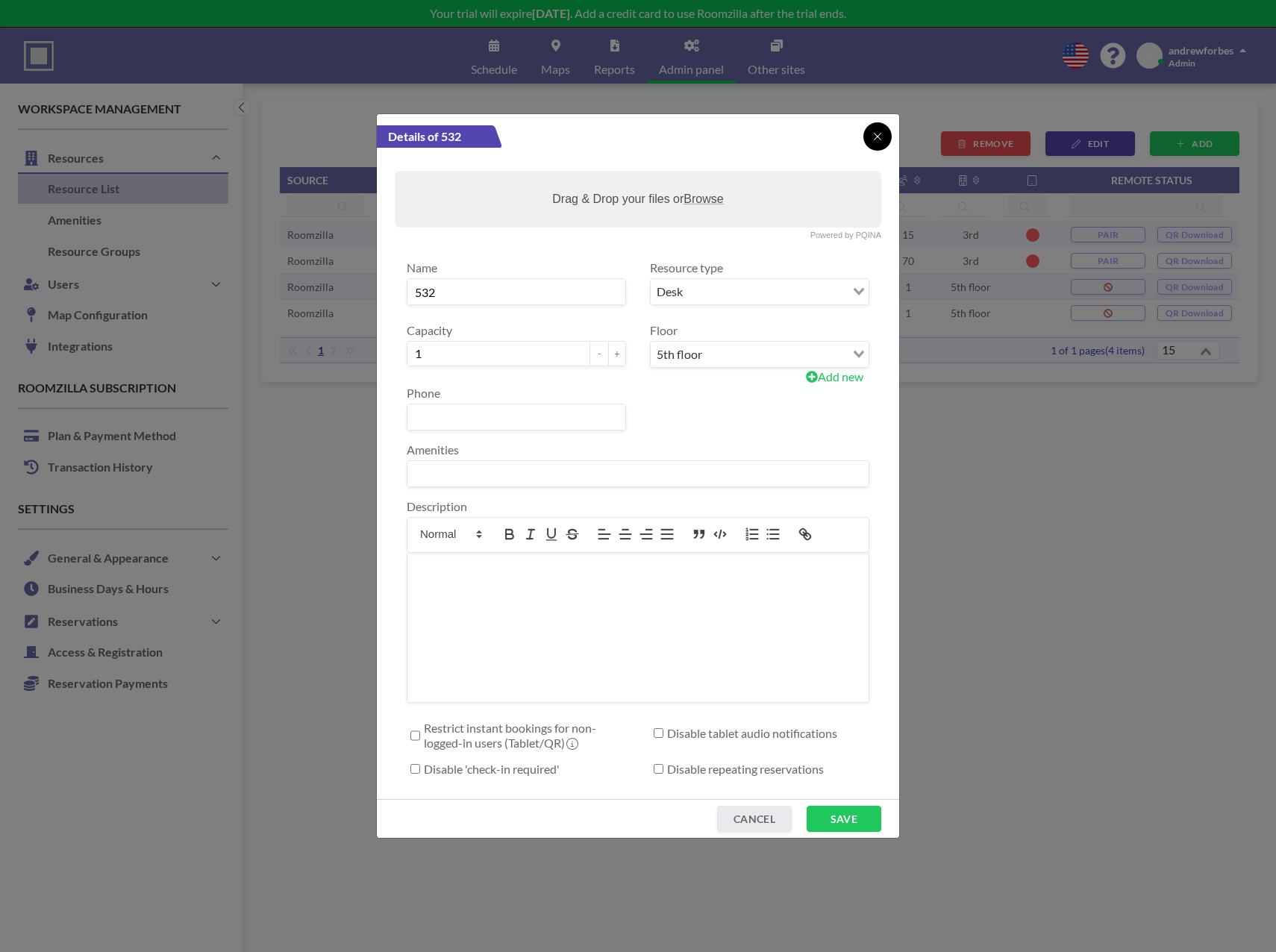
click at [870, 126] on div at bounding box center [877, 136] width 28 height 28
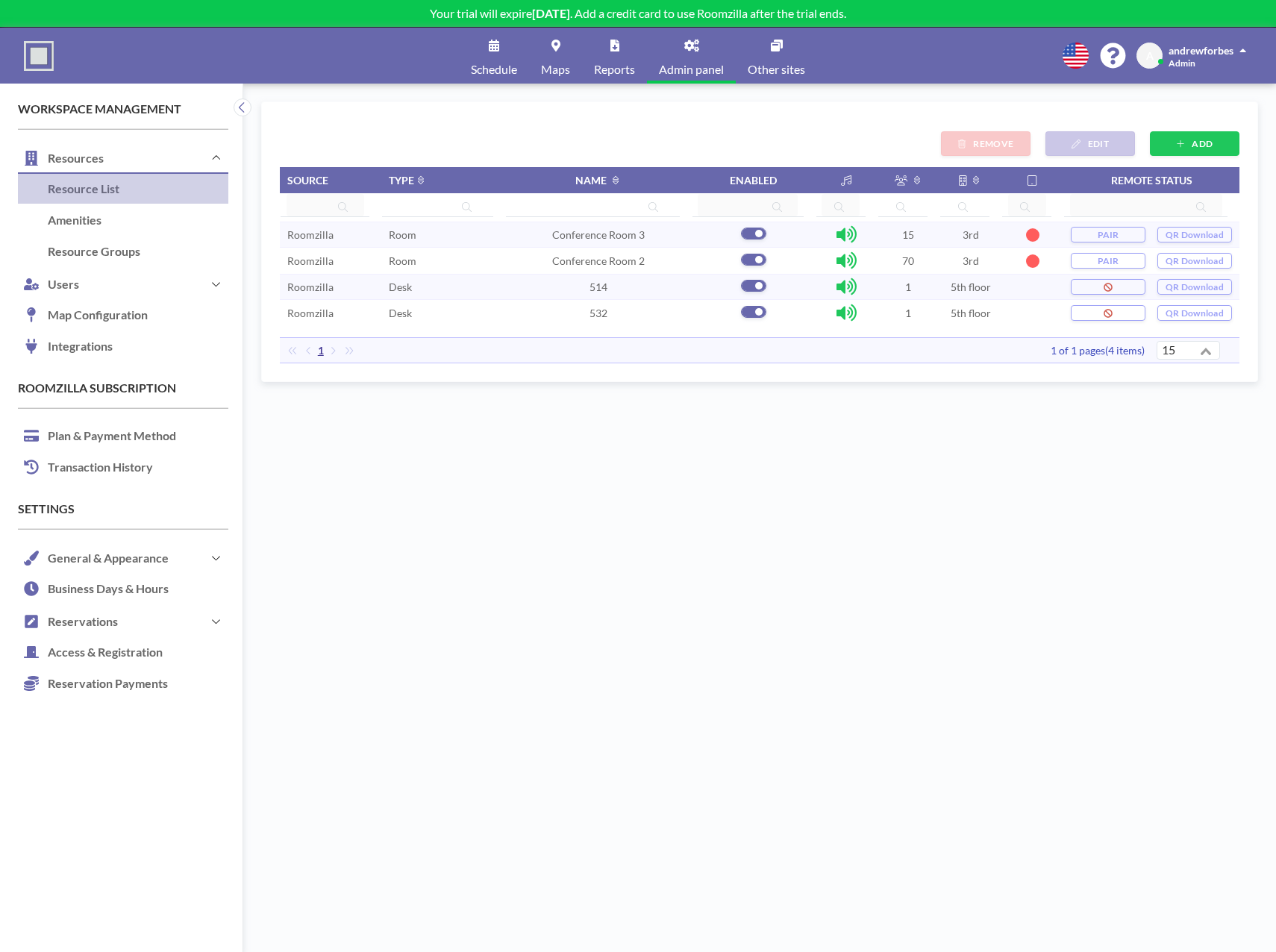
click at [988, 289] on td "5th floor" at bounding box center [971, 287] width 62 height 26
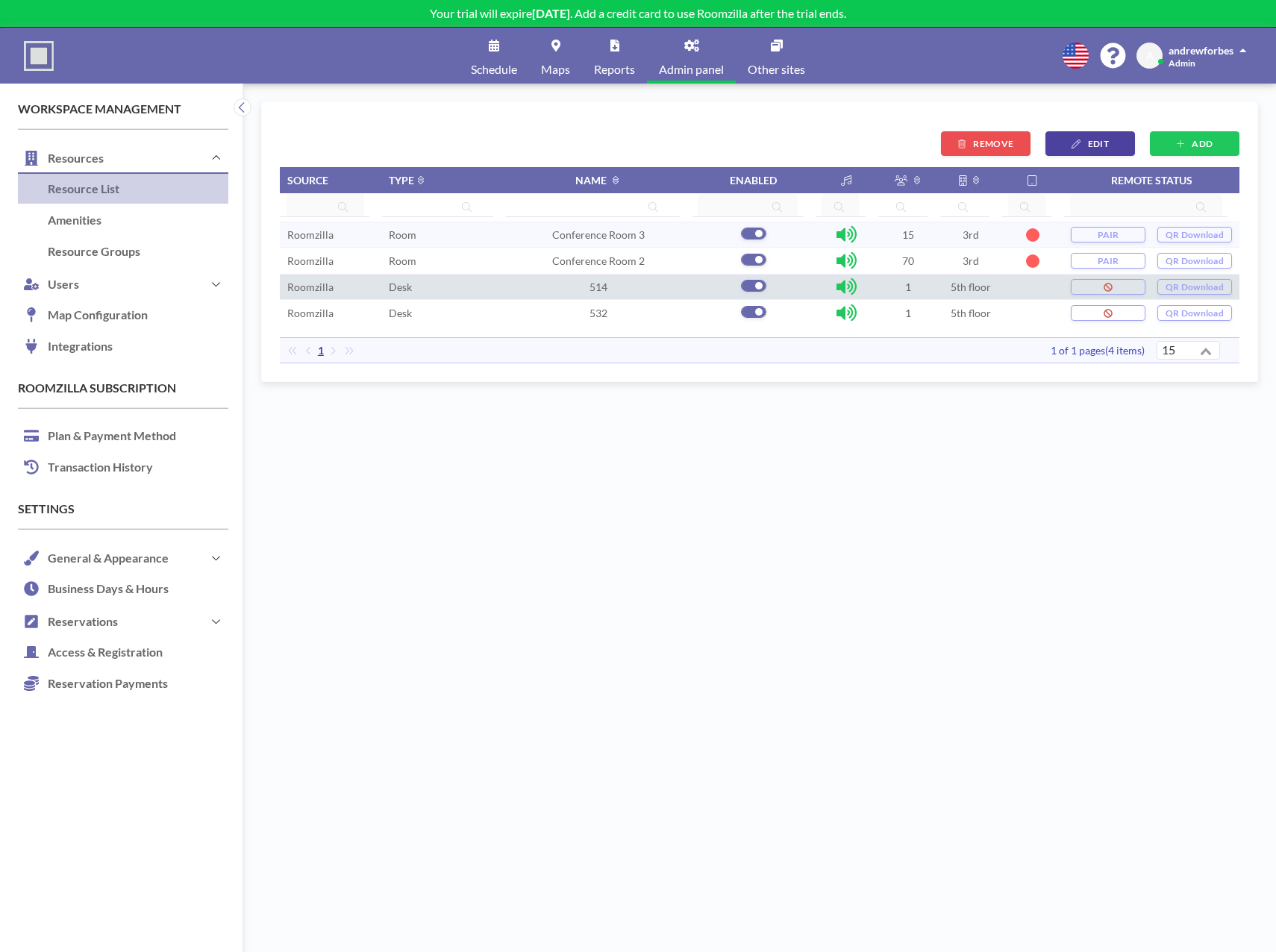
click at [1077, 150] on button "EDIT" at bounding box center [1090, 143] width 90 height 25
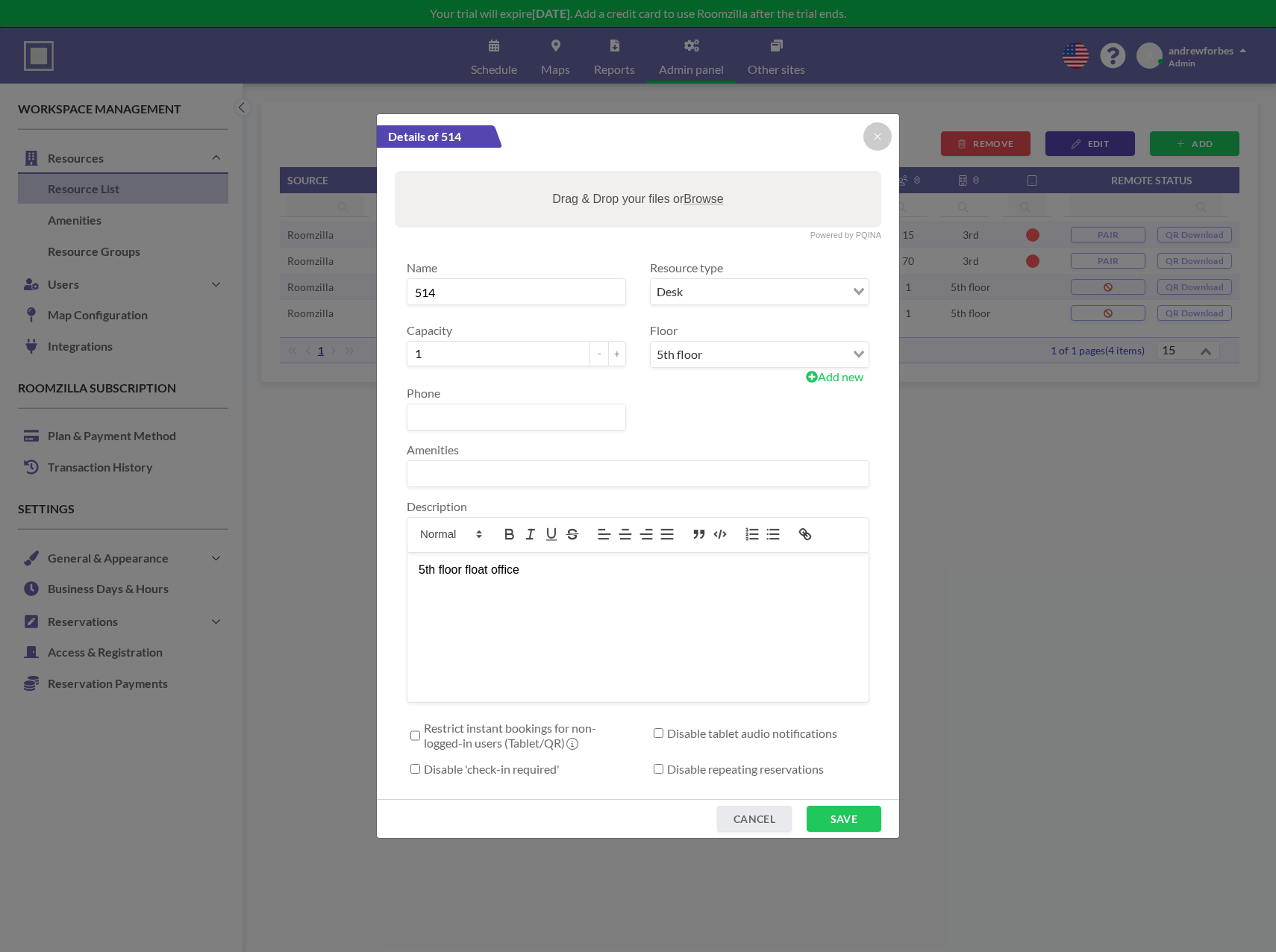
click at [897, 134] on div "Details of 514" at bounding box center [638, 136] width 523 height 45
click at [889, 134] on div at bounding box center [877, 136] width 28 height 28
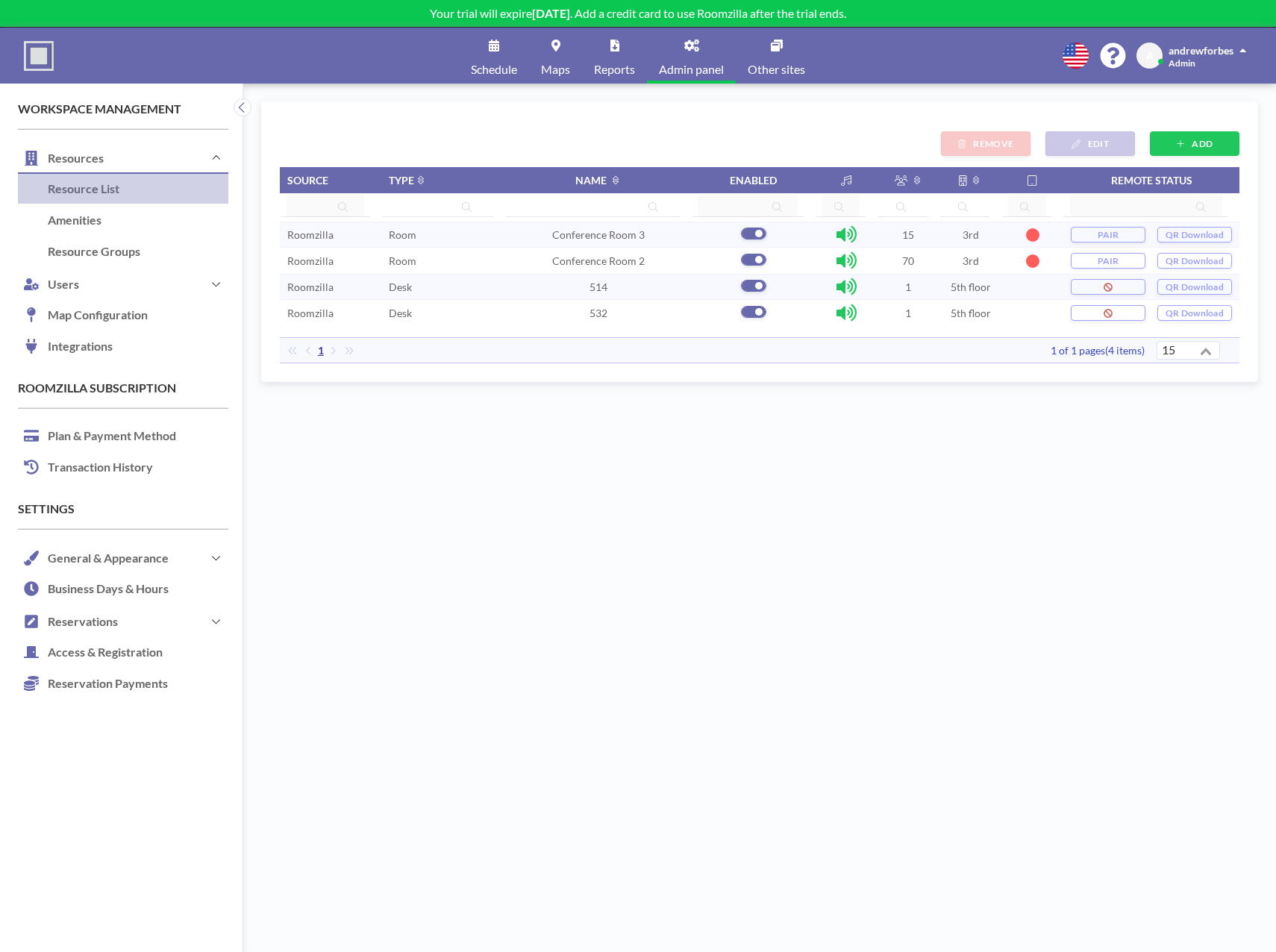
click at [1010, 313] on td at bounding box center [1032, 313] width 62 height 26
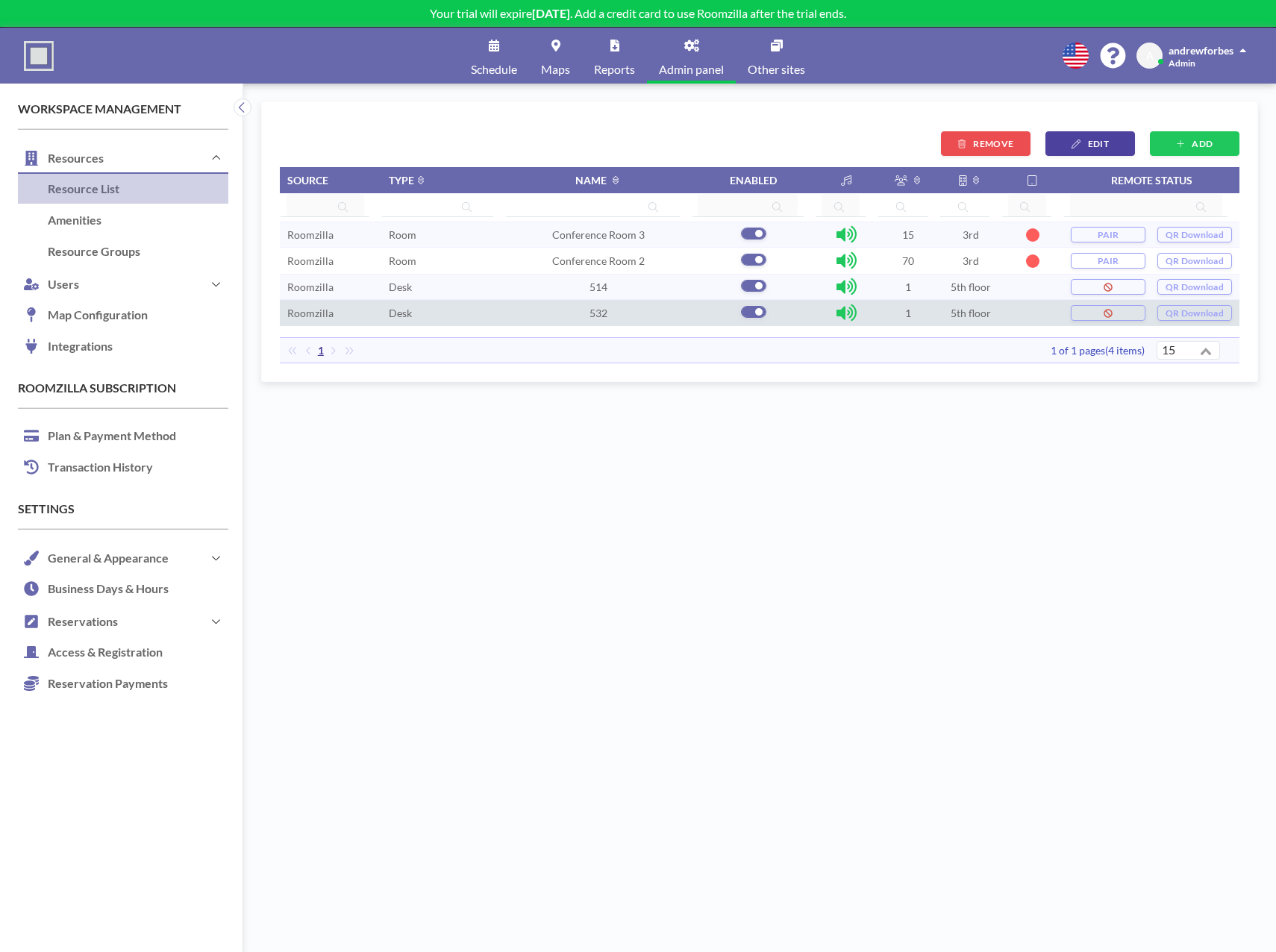
click at [1061, 143] on button "EDIT" at bounding box center [1090, 143] width 90 height 25
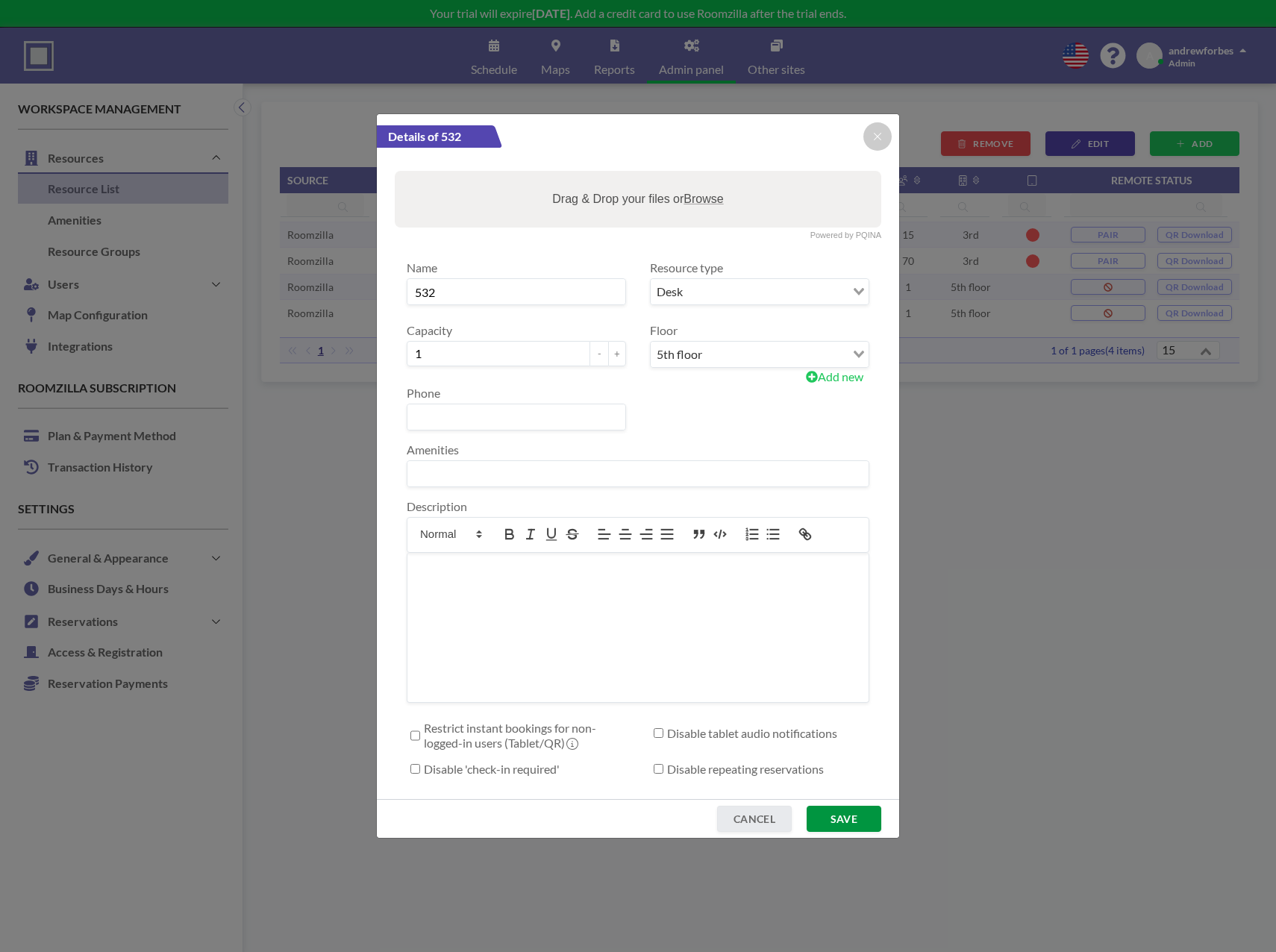
click at [829, 826] on button "SAVE" at bounding box center [844, 818] width 75 height 26
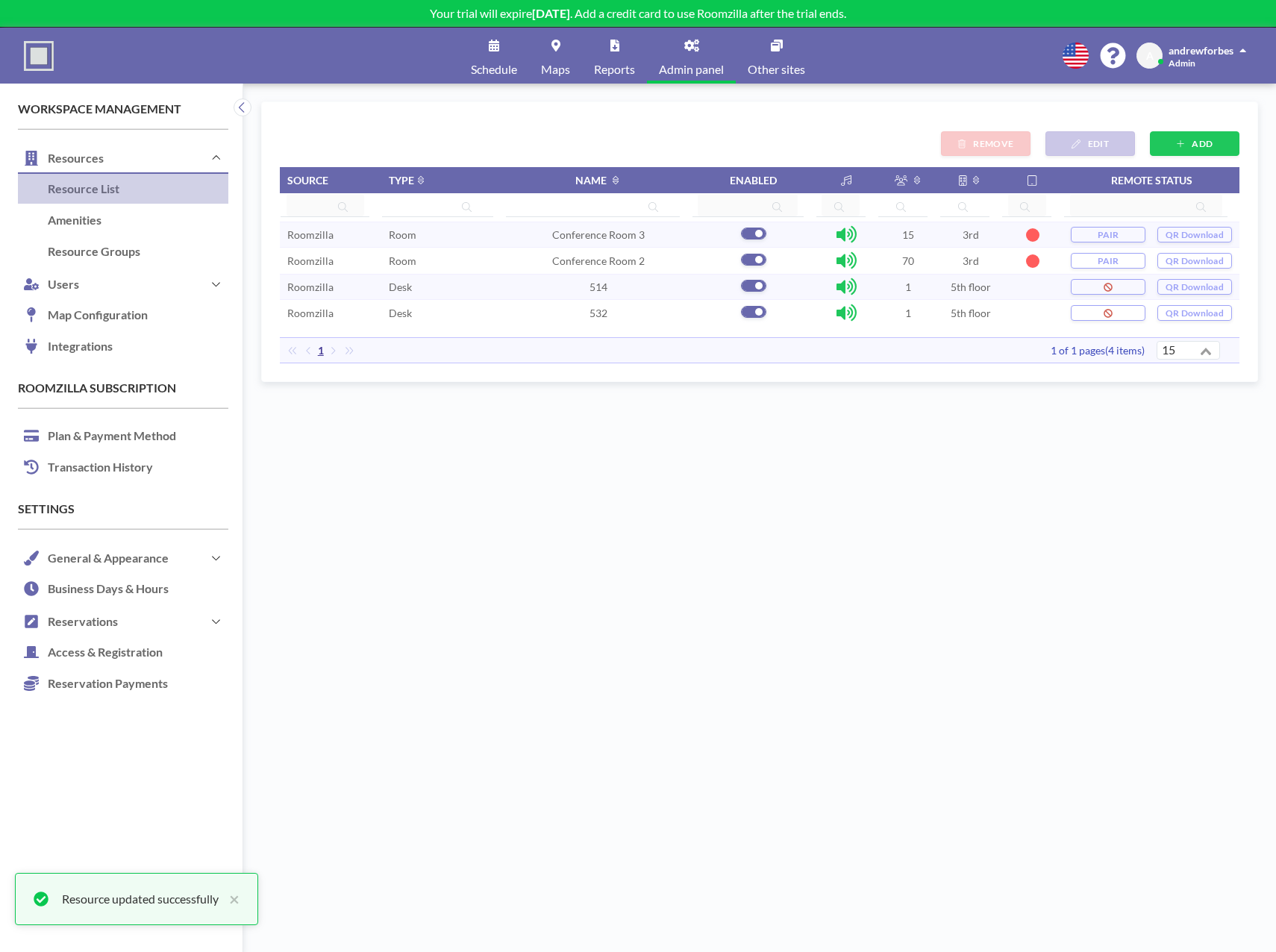
click at [532, 44] on link "Maps" at bounding box center [555, 55] width 53 height 56
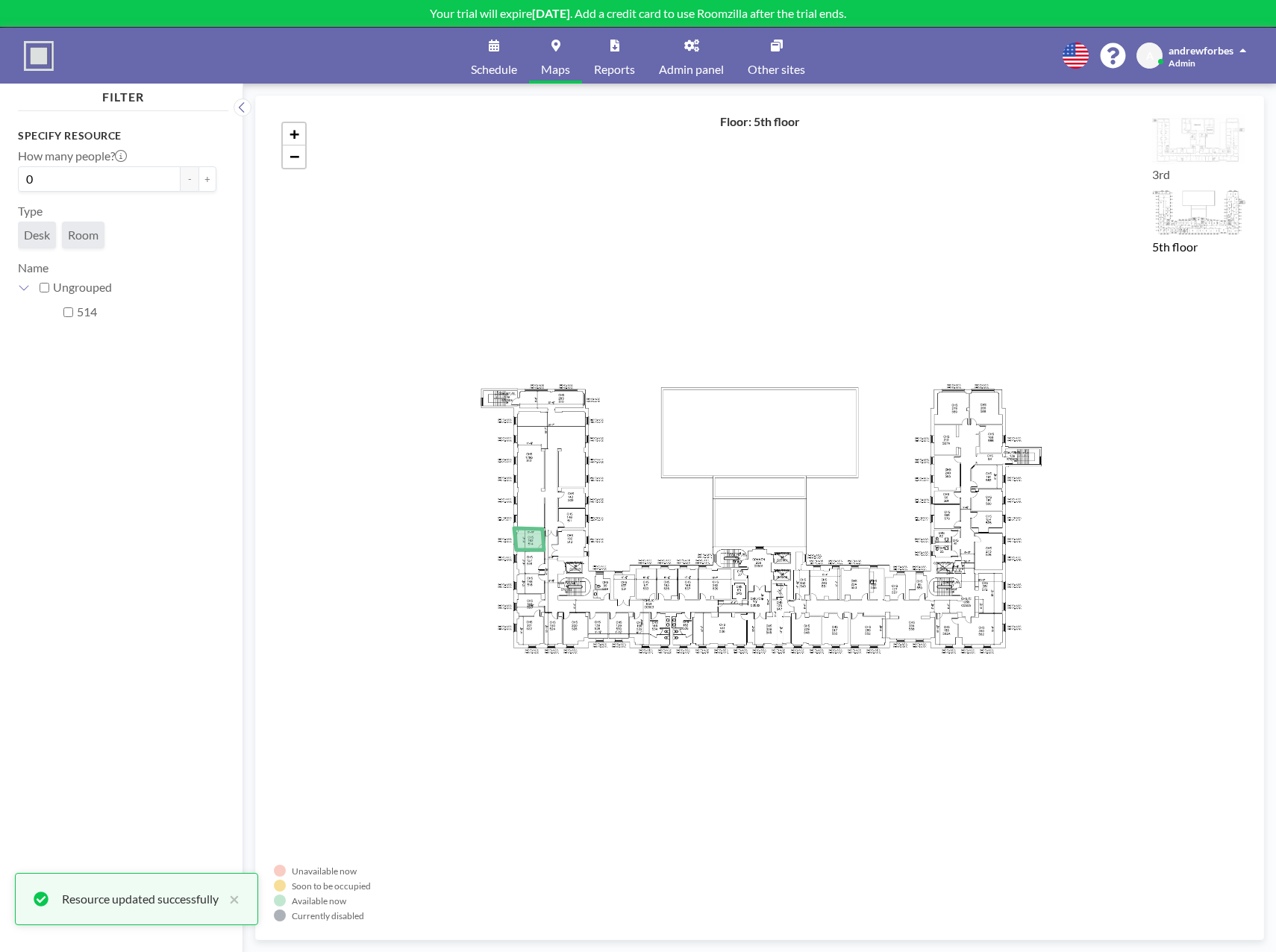
click at [646, 630] on div "+ −" at bounding box center [760, 517] width 971 height 808
click at [645, 630] on div "+ −" at bounding box center [760, 517] width 971 height 808
click at [645, 629] on div "+ −" at bounding box center [760, 517] width 971 height 808
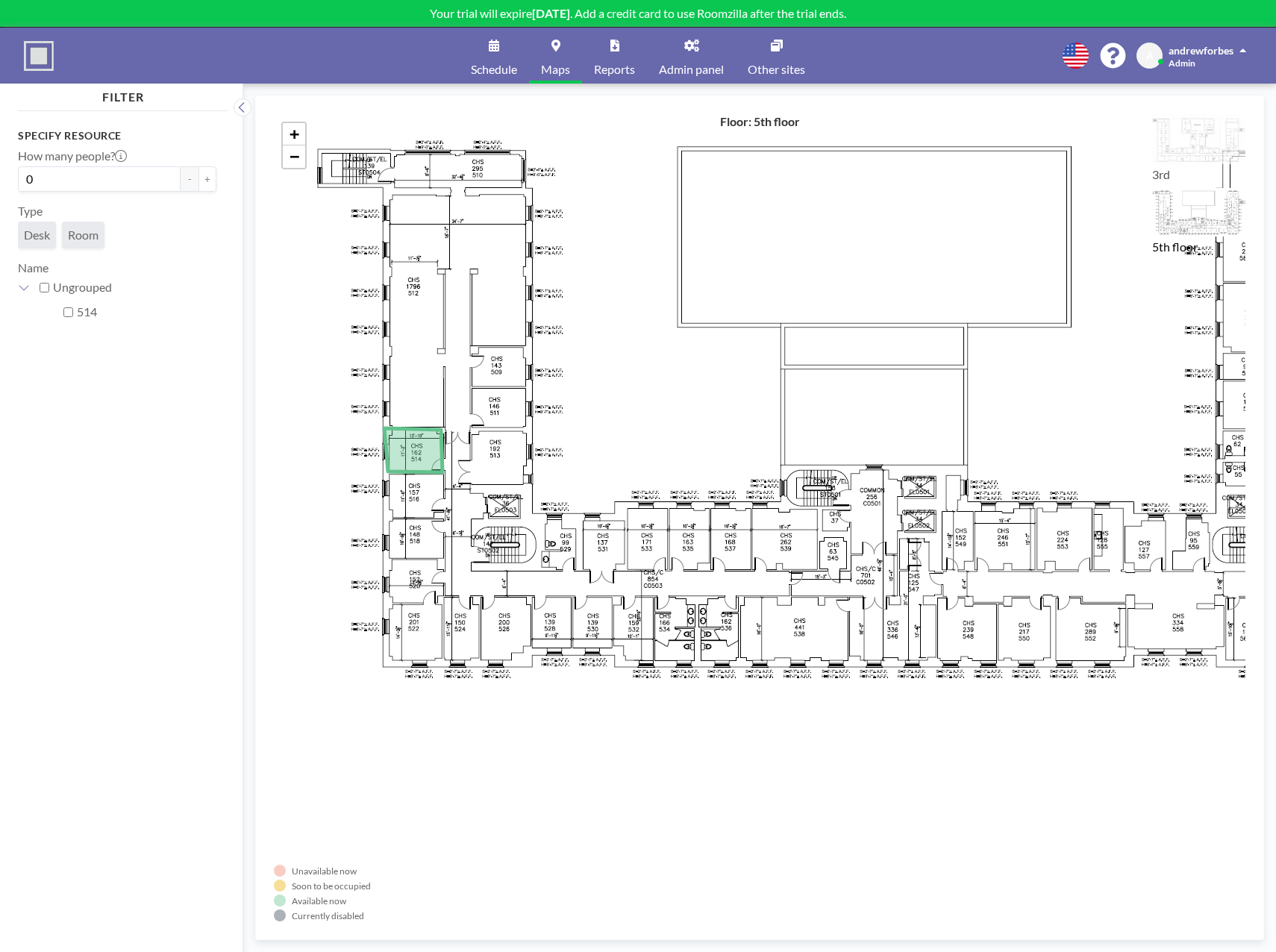
drag, startPoint x: 589, startPoint y: 628, endPoint x: 531, endPoint y: 639, distance: 59.0
click at [531, 639] on div "+ −" at bounding box center [760, 517] width 971 height 808
click at [35, 244] on span "Desk" at bounding box center [37, 235] width 38 height 27
click at [756, 564] on div "+ −" at bounding box center [760, 517] width 971 height 808
click at [419, 456] on icon at bounding box center [413, 450] width 58 height 44
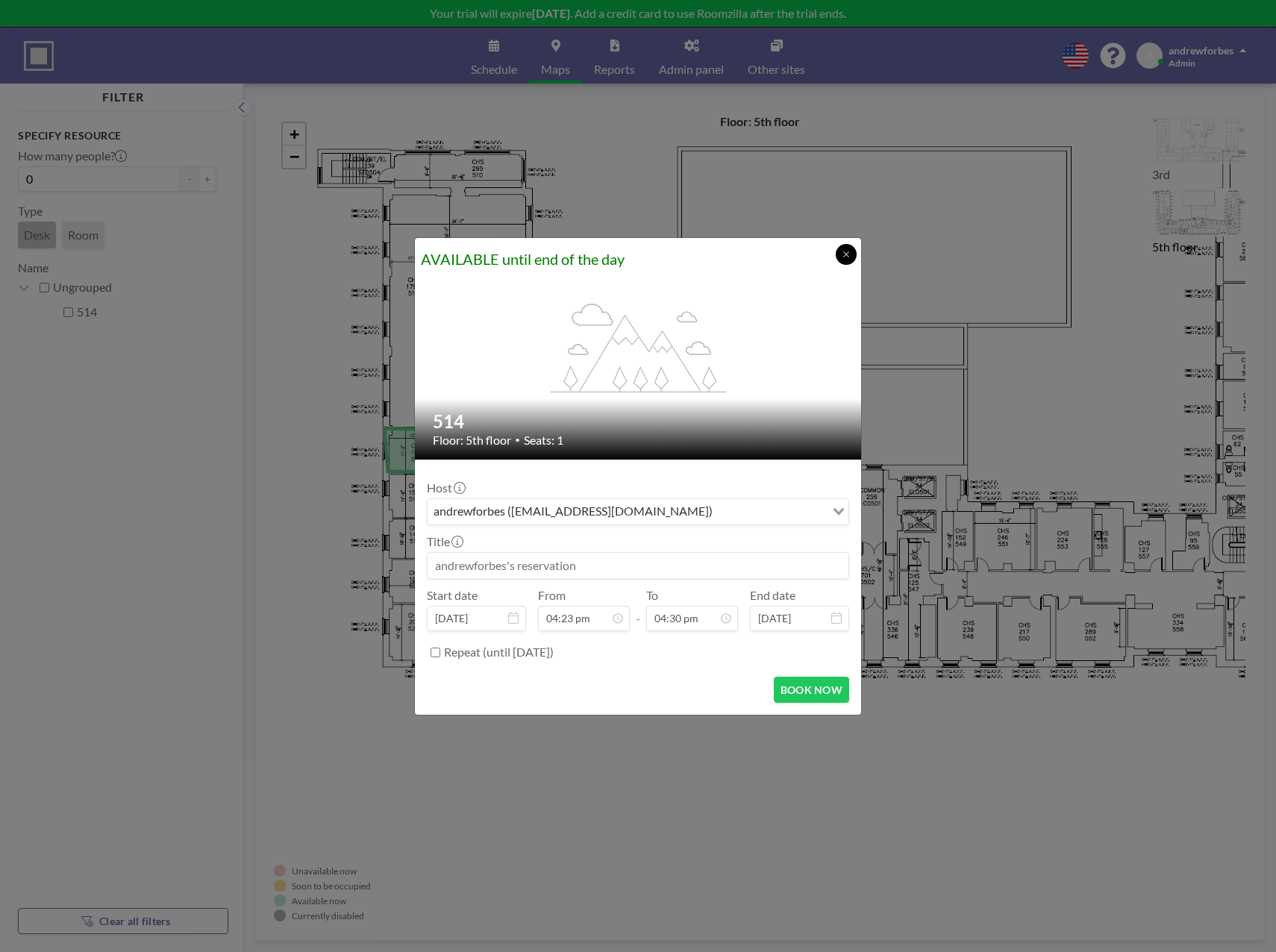
click at [846, 251] on icon at bounding box center [846, 255] width 9 height 9
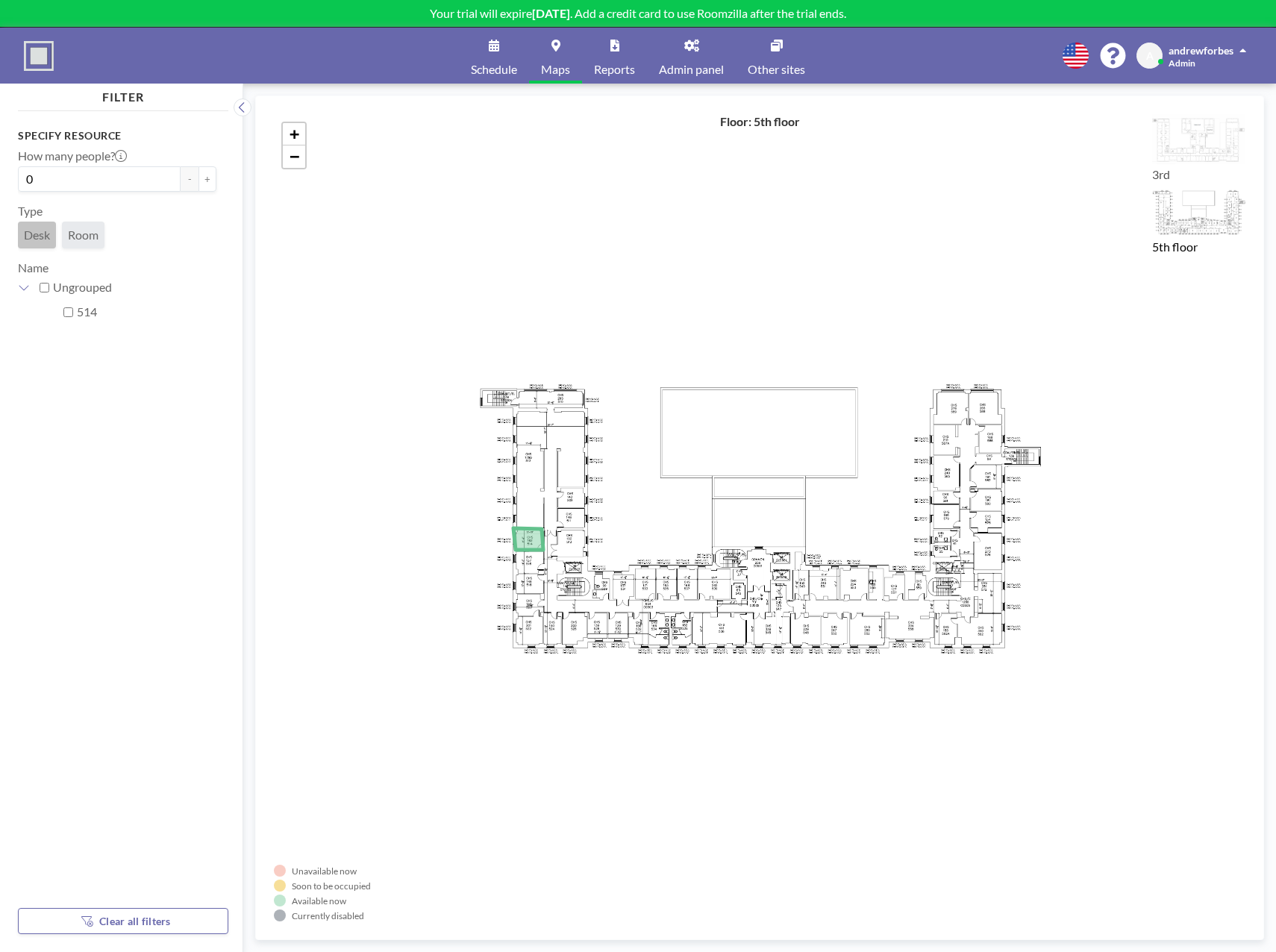
click at [1181, 126] on img at bounding box center [1199, 139] width 93 height 50
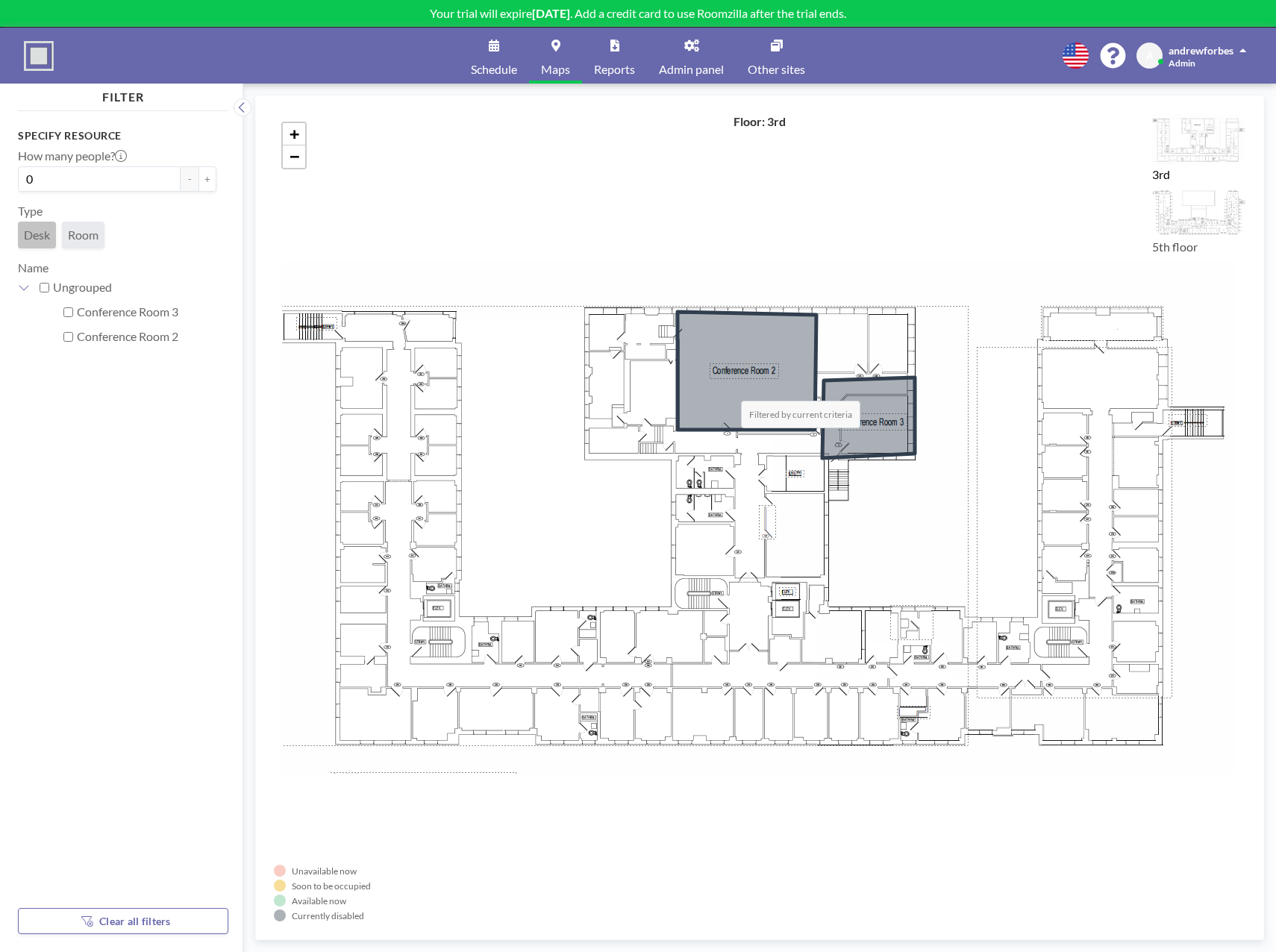
click at [726, 386] on icon at bounding box center [747, 370] width 139 height 118
click at [858, 427] on icon at bounding box center [868, 418] width 93 height 80
click at [1186, 212] on img at bounding box center [1199, 212] width 93 height 48
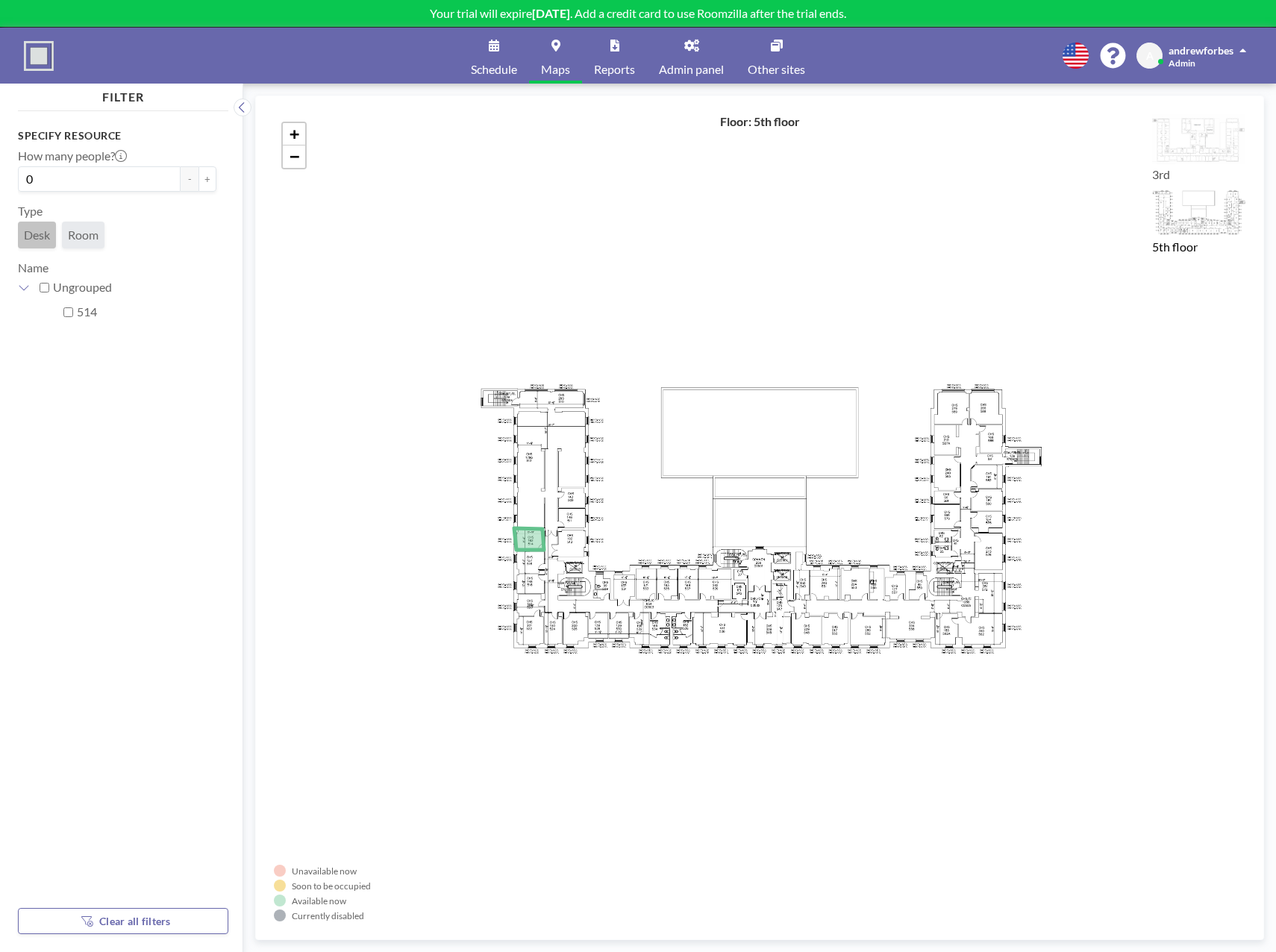
click at [614, 61] on link "Reports" at bounding box center [614, 55] width 65 height 56
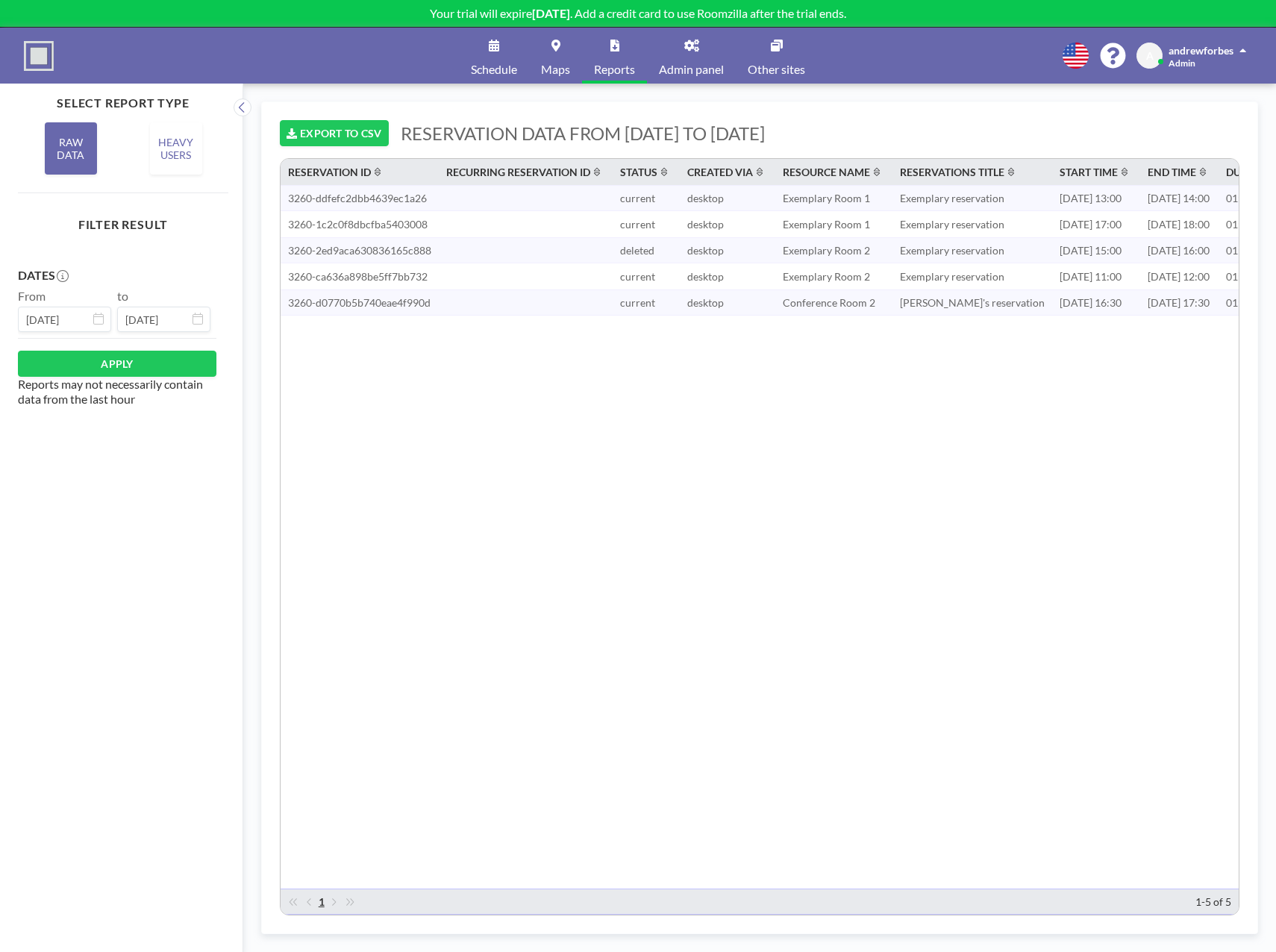
click at [495, 61] on link "Schedule" at bounding box center [493, 55] width 70 height 56
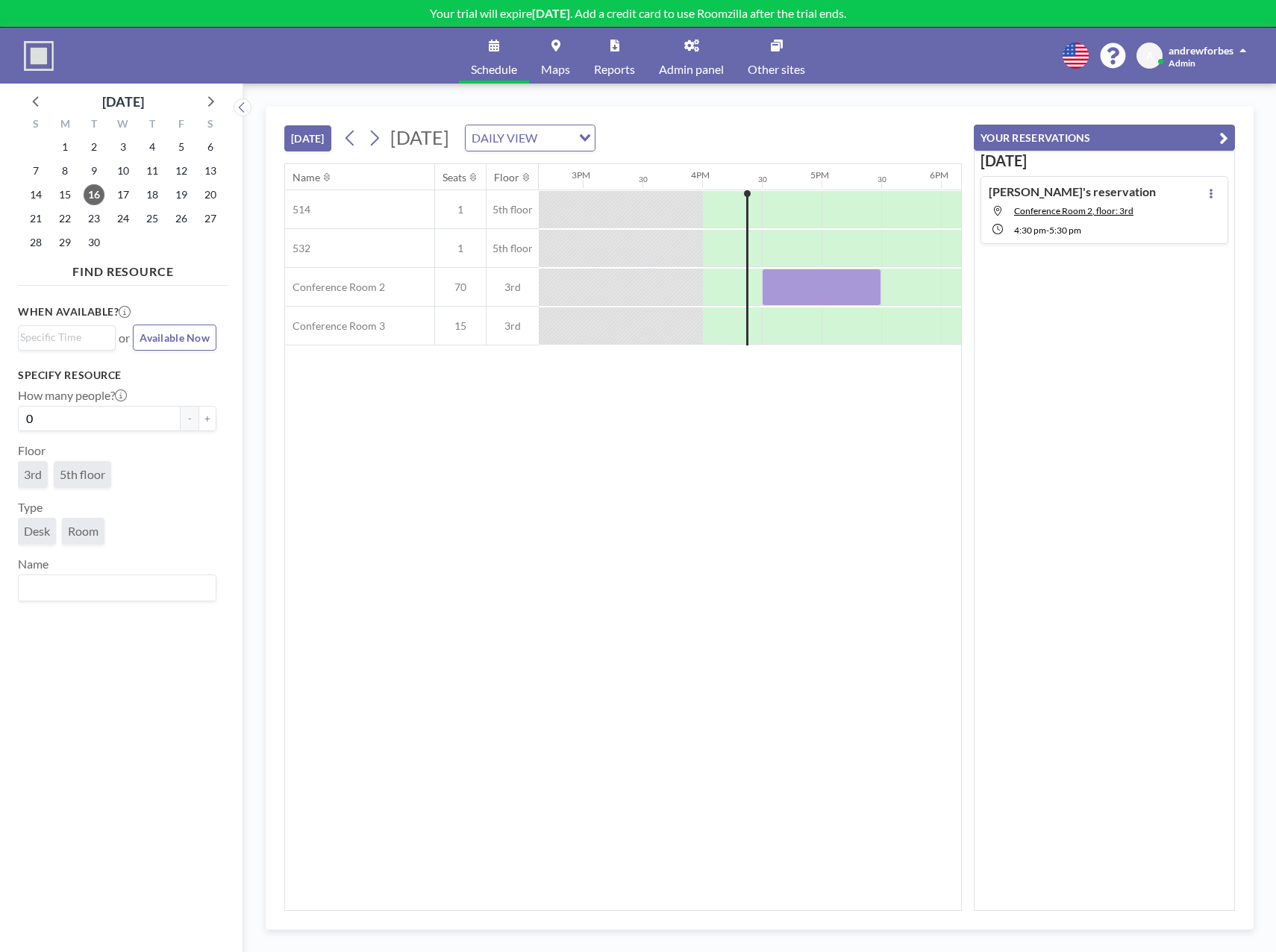
scroll to position [0, 1850]
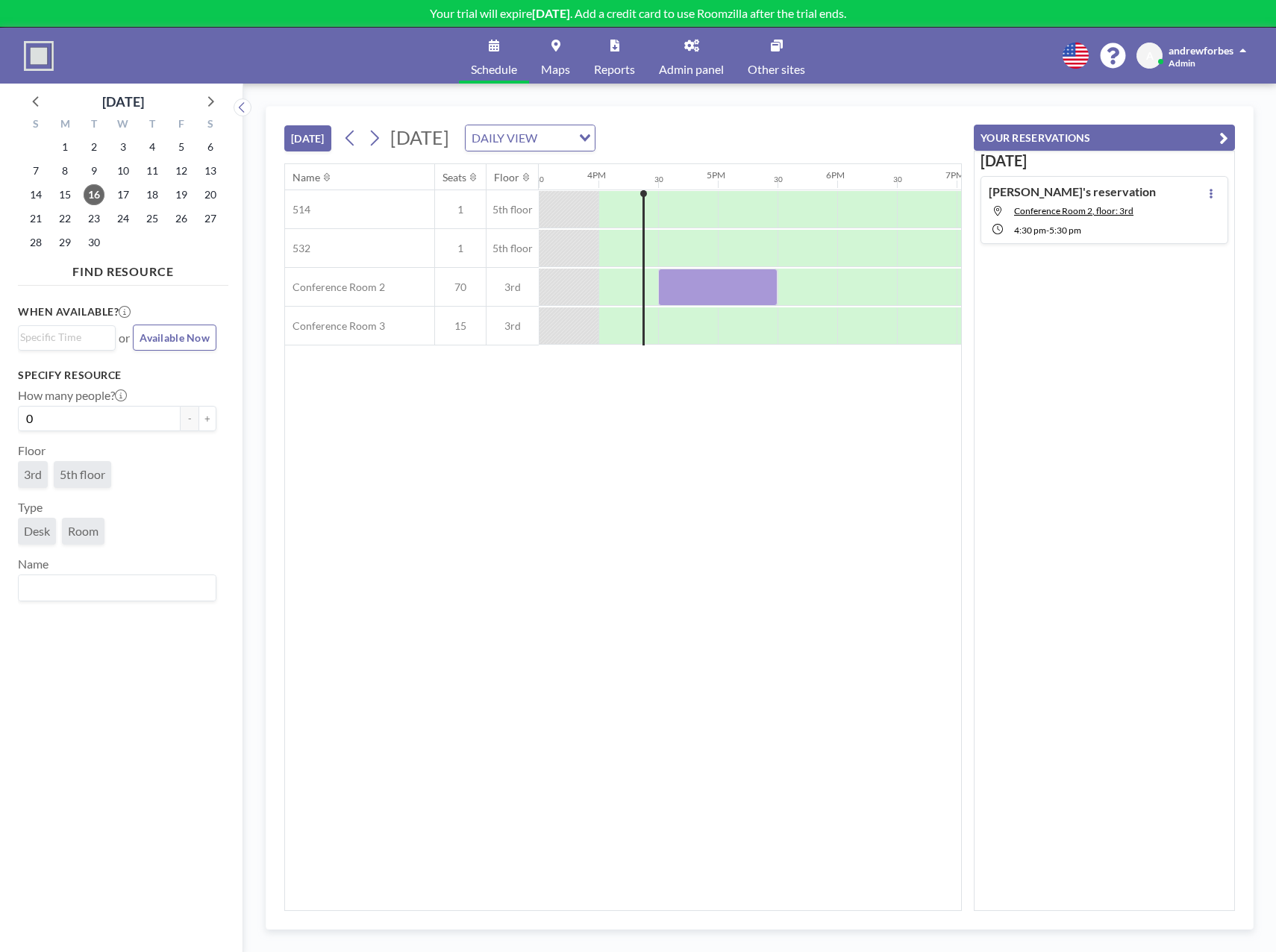
click at [612, 53] on link "Reports" at bounding box center [614, 55] width 65 height 56
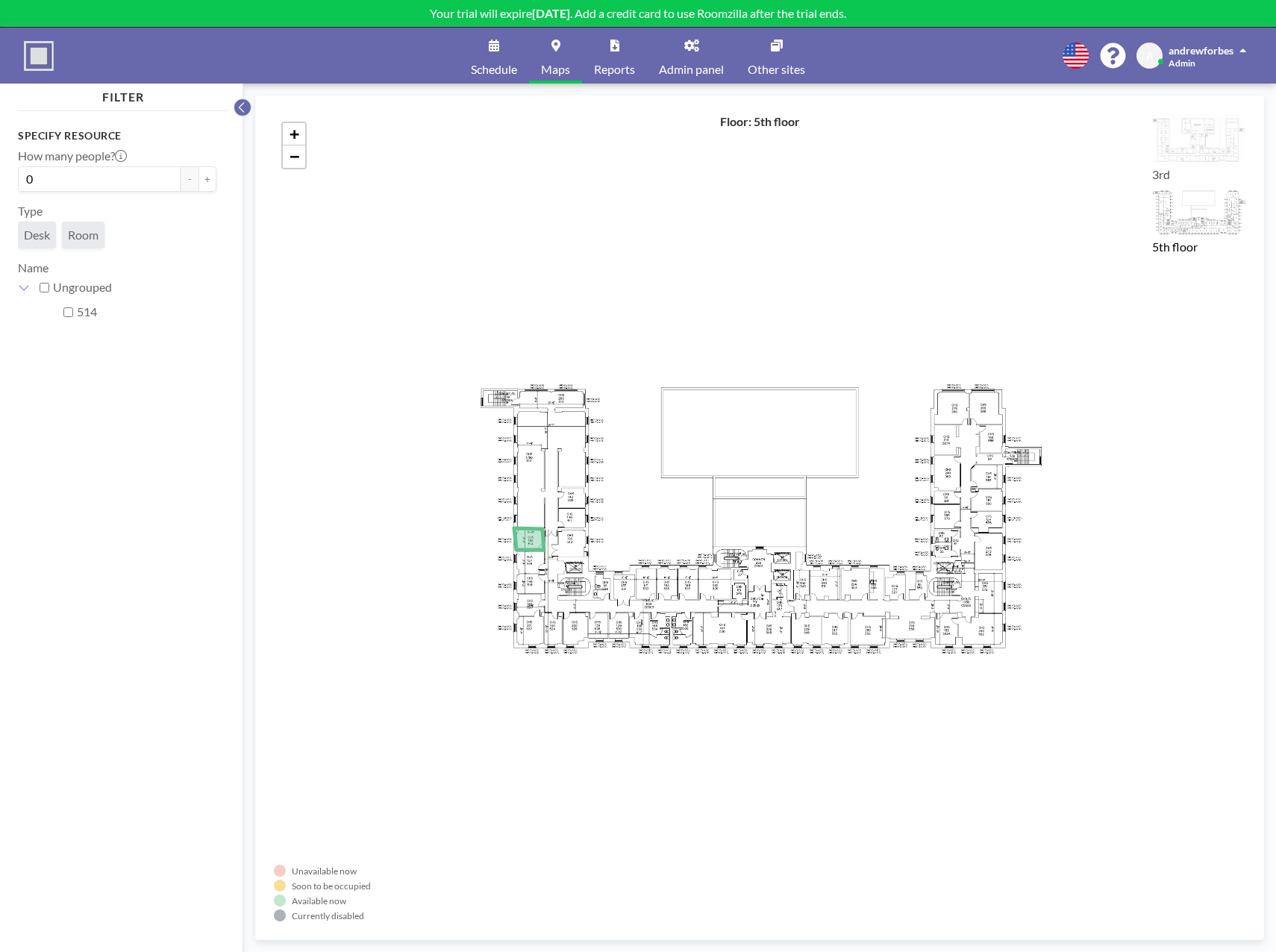
click at [238, 113] on icon at bounding box center [241, 107] width 10 height 15
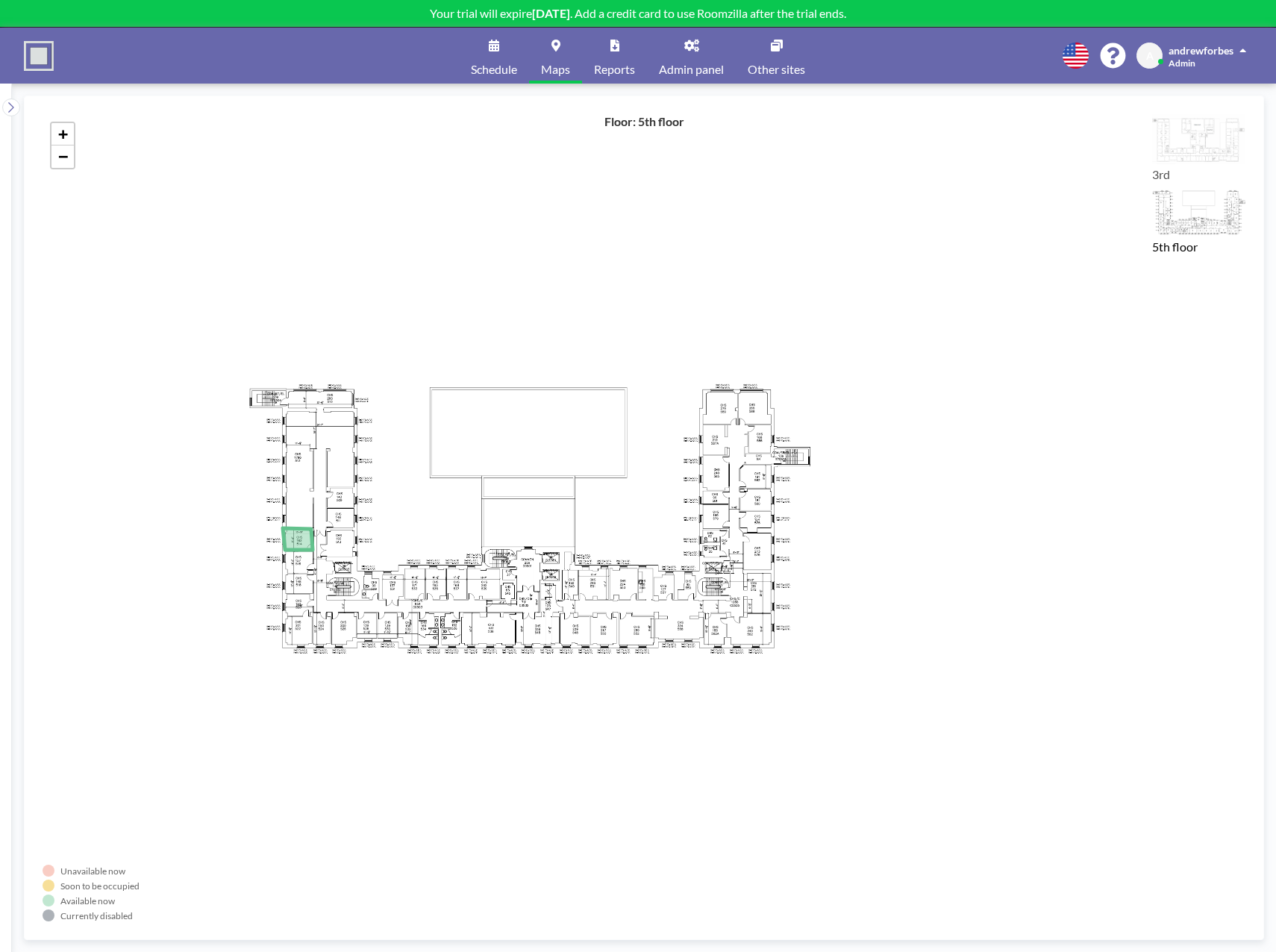
click at [22, 57] on div "Schedule Maps Reports Admin panel Other sites English Polski 日本語 Española A and…" at bounding box center [638, 55] width 1276 height 56
click at [30, 57] on img at bounding box center [39, 56] width 30 height 30
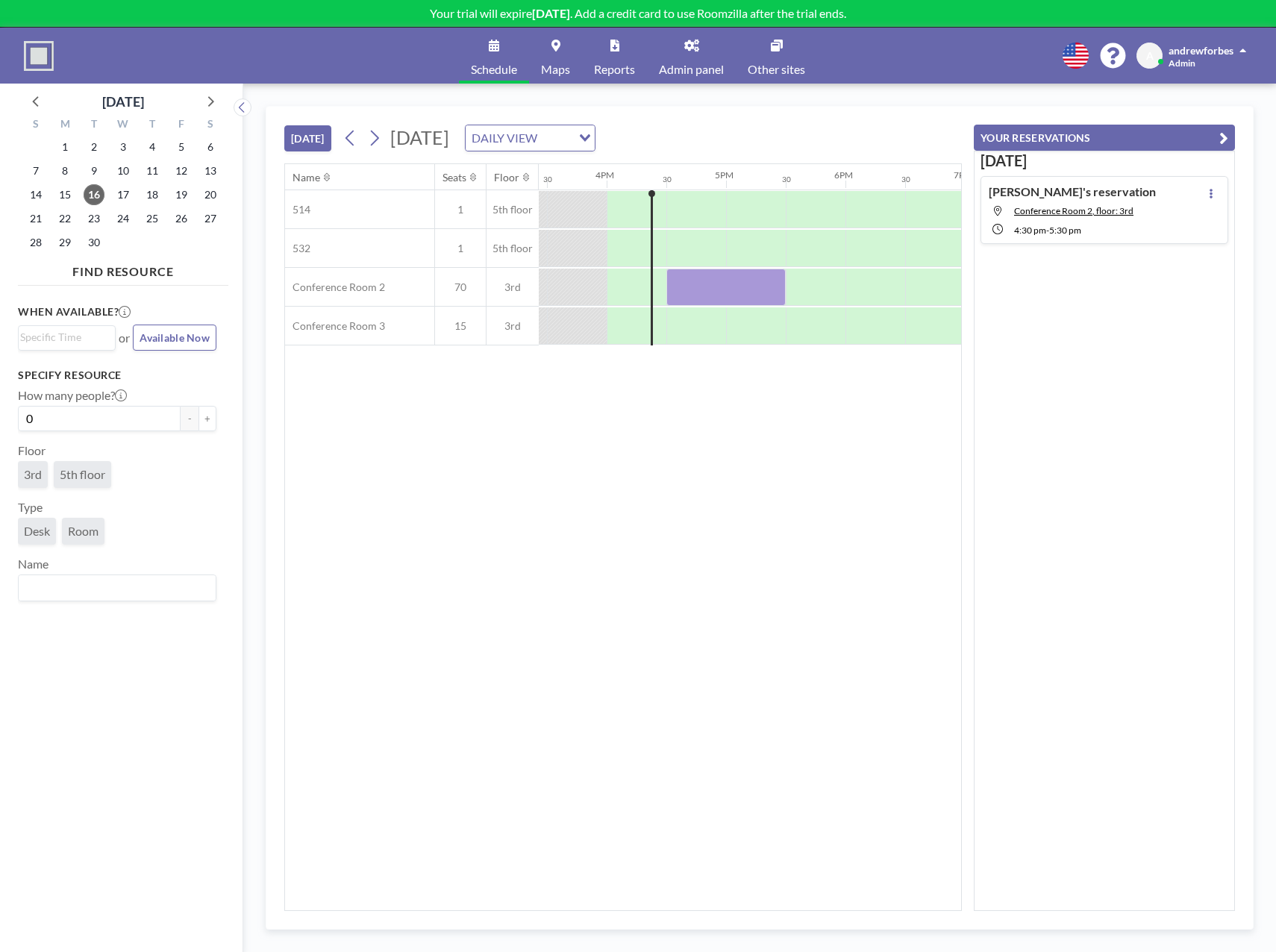
scroll to position [0, 1850]
click at [703, 54] on link "Admin panel" at bounding box center [691, 55] width 89 height 56
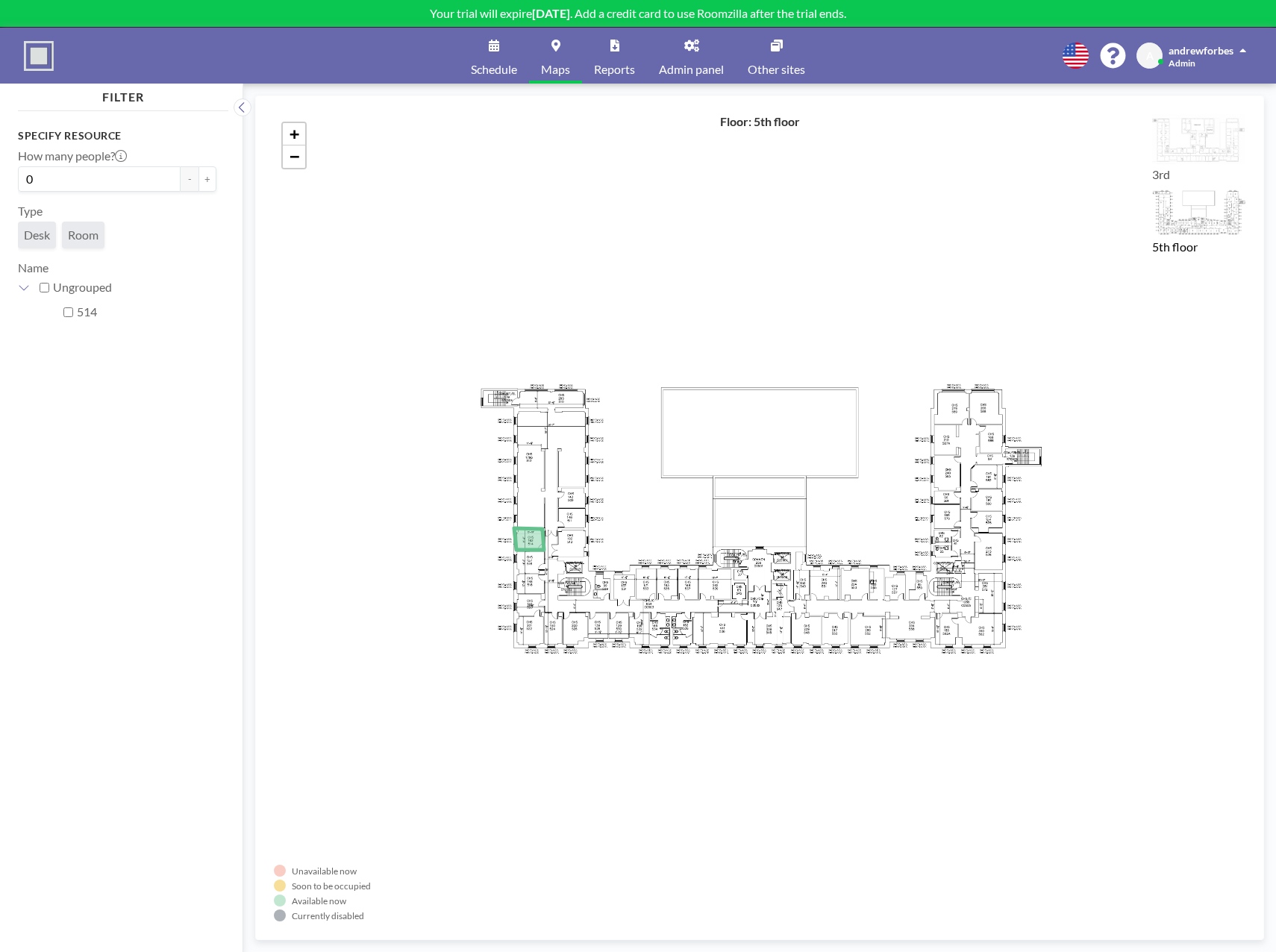
click at [613, 51] on icon at bounding box center [614, 45] width 9 height 12
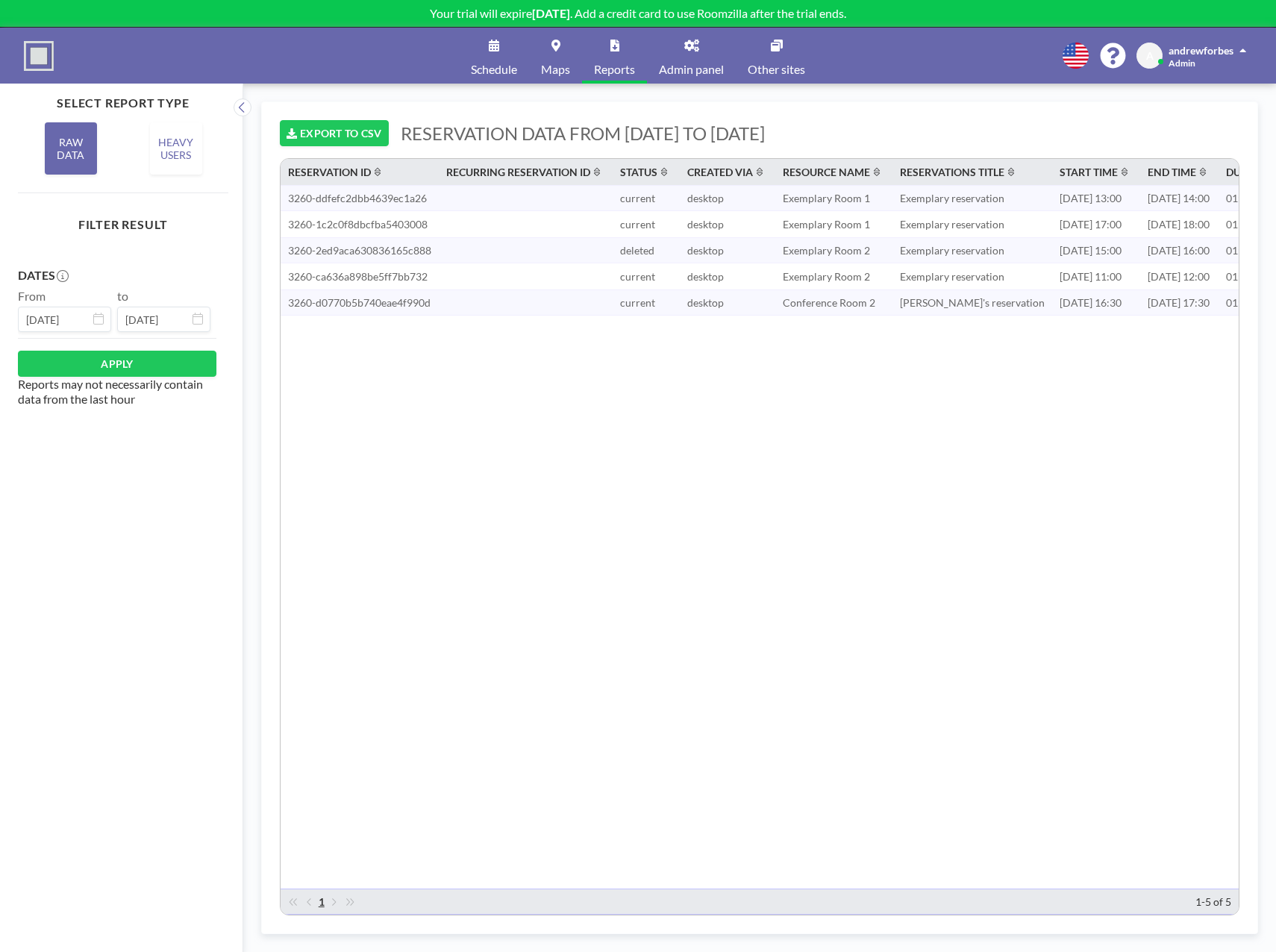
click at [562, 57] on link "Maps" at bounding box center [555, 55] width 53 height 56
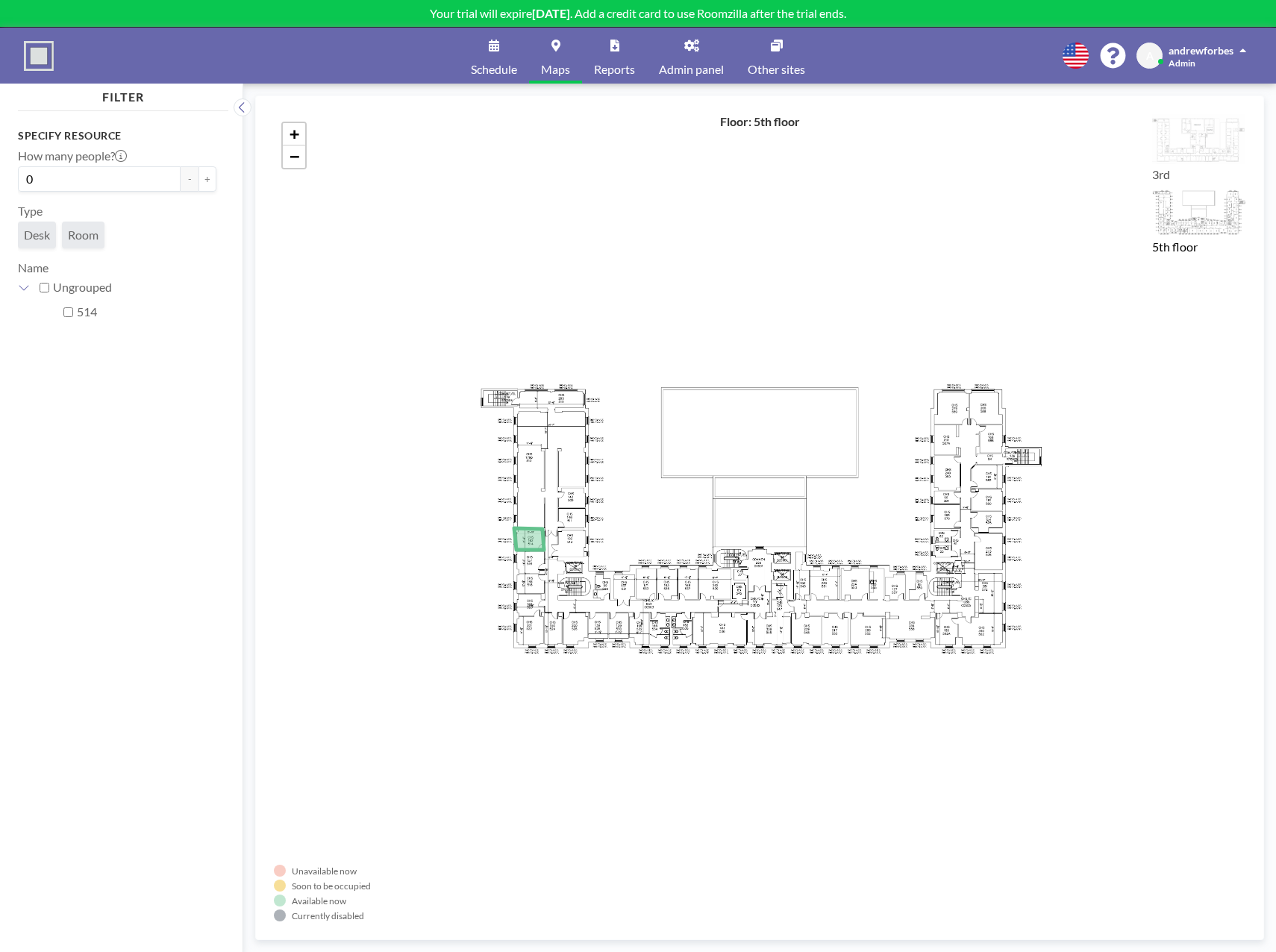
drag, startPoint x: 951, startPoint y: 283, endPoint x: 503, endPoint y: 53, distance: 503.6
click at [503, 53] on link "Schedule" at bounding box center [493, 55] width 70 height 56
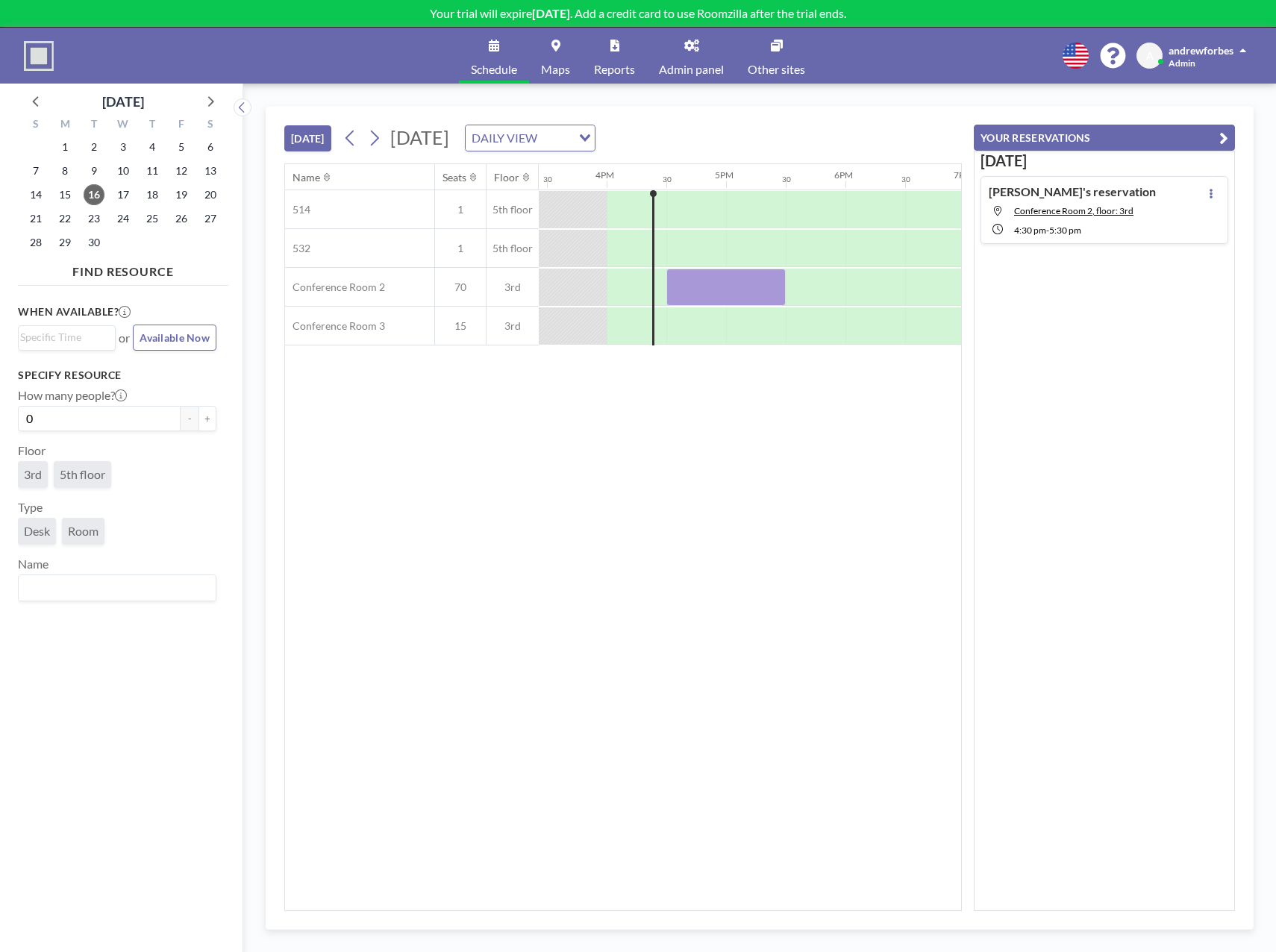
scroll to position [0, 1850]
click at [540, 55] on link "Maps" at bounding box center [555, 55] width 53 height 56
